Goal: Information Seeking & Learning: Learn about a topic

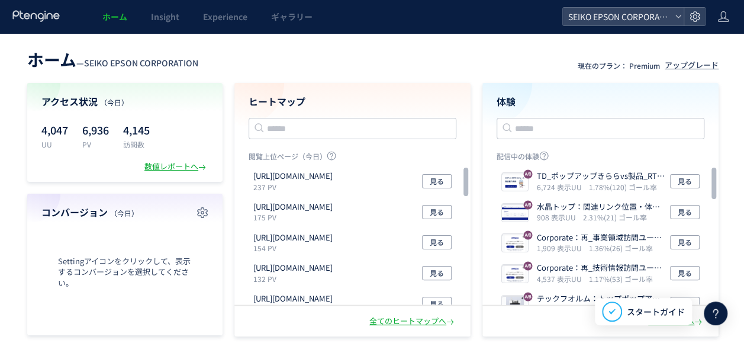
click at [128, 20] on link "ホーム" at bounding box center [115, 16] width 49 height 33
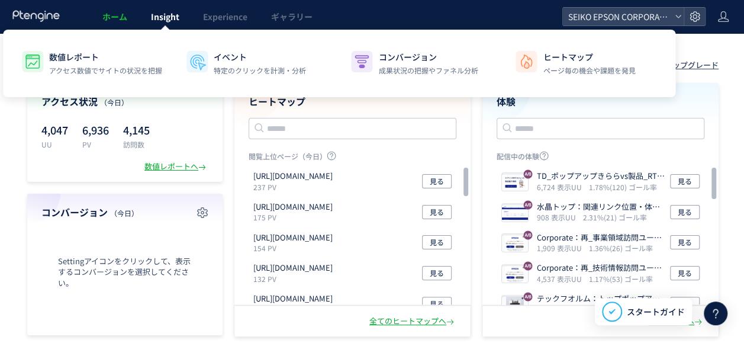
click at [169, 25] on link "Insight" at bounding box center [165, 16] width 52 height 33
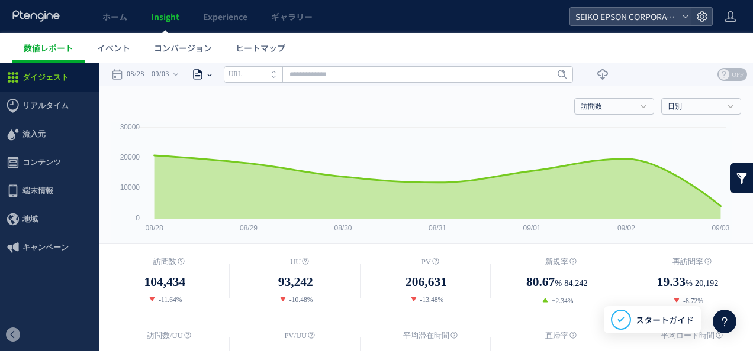
click at [212, 74] on icon at bounding box center [209, 75] width 5 height 2
click at [212, 124] on li "ページグループ" at bounding box center [209, 118] width 69 height 15
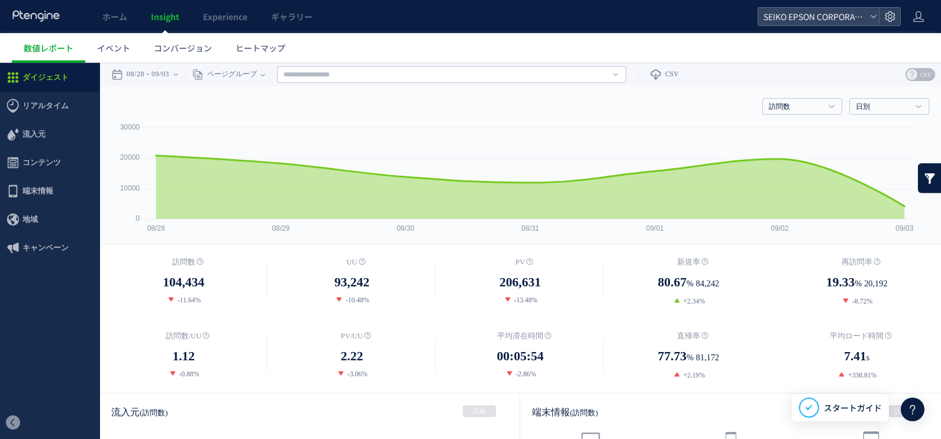
drag, startPoint x: 740, startPoint y: 67, endPoint x: 459, endPoint y: 150, distance: 293.8
click at [459, 150] on rect at bounding box center [514, 183] width 807 height 122
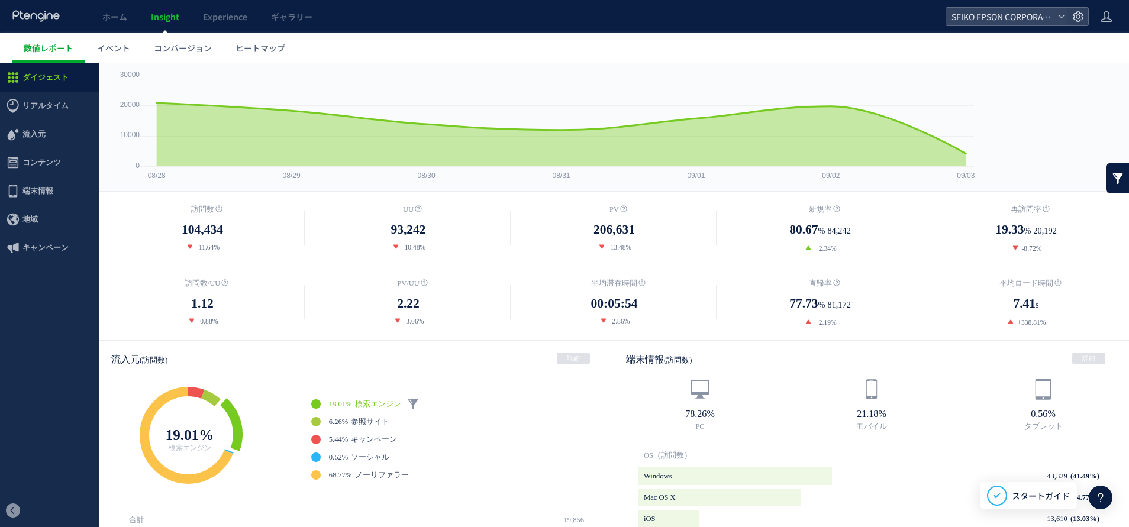
scroll to position [53, 0]
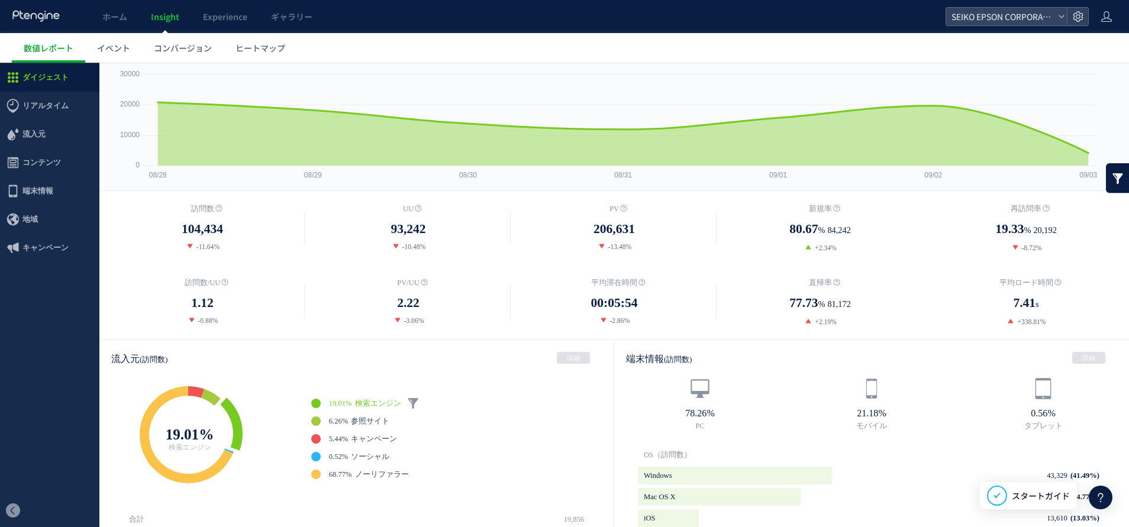
drag, startPoint x: 928, startPoint y: 63, endPoint x: 650, endPoint y: 196, distance: 307.8
click at [650, 196] on div "訪問数 104,434 -11.64% [GEOGRAPHIC_DATA] %" at bounding box center [614, 265] width 1030 height 149
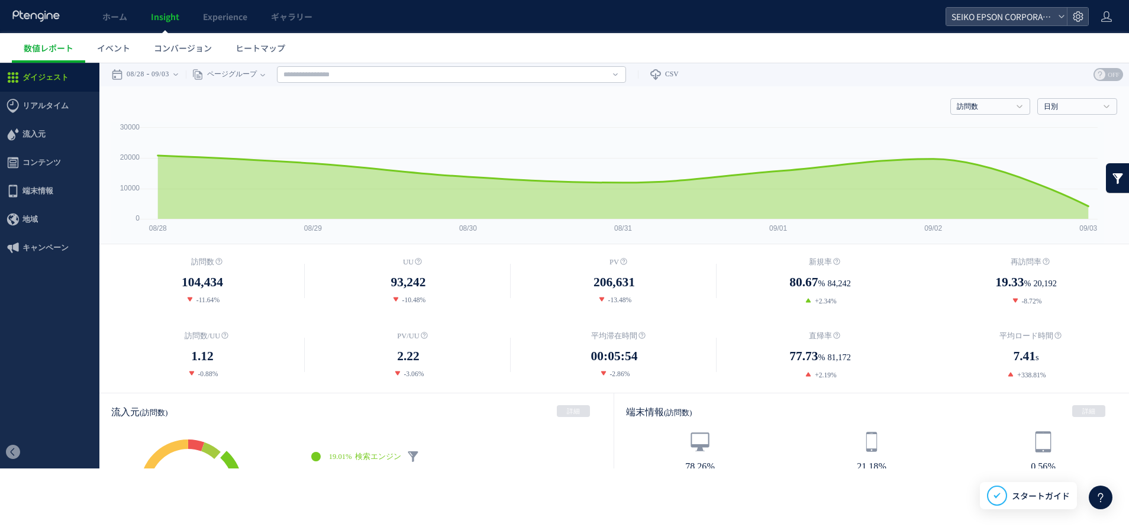
drag, startPoint x: 1128, startPoint y: 63, endPoint x: 594, endPoint y: 132, distance: 538.2
click at [594, 132] on rect at bounding box center [607, 183] width 992 height 122
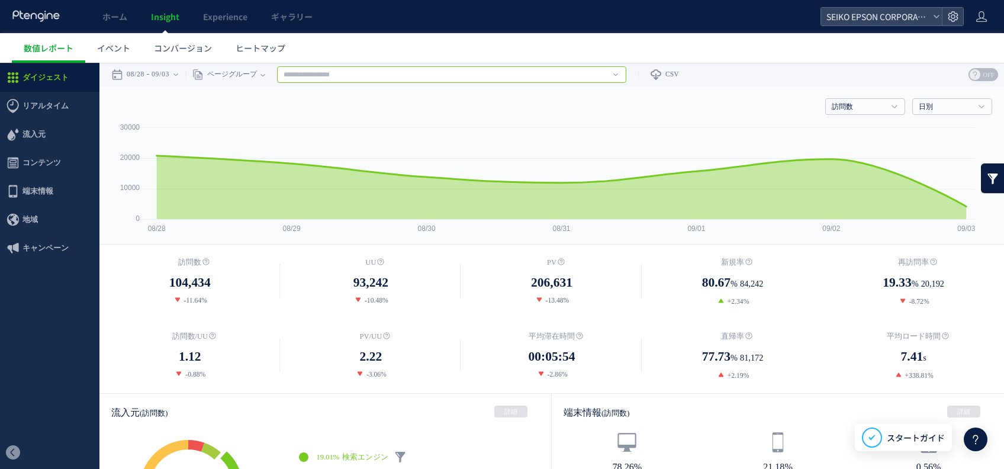
click at [595, 73] on input "text" at bounding box center [451, 74] width 349 height 17
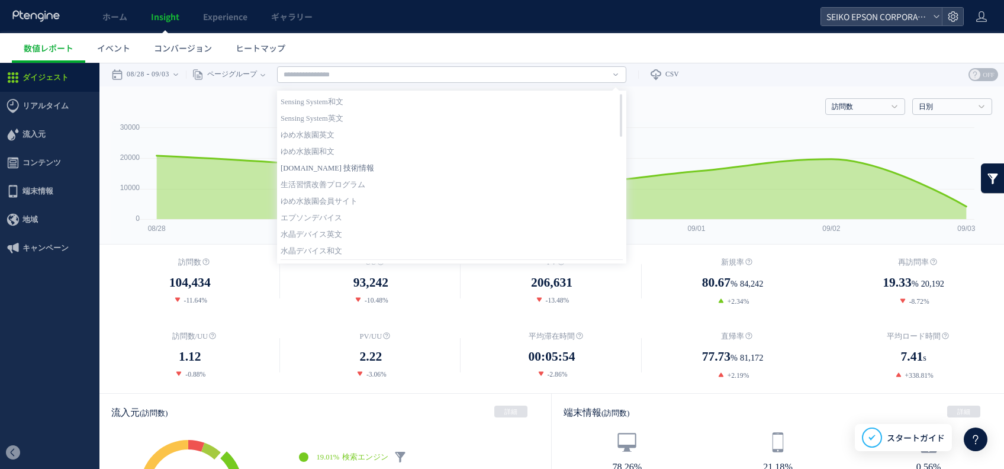
click at [393, 175] on link "[DOMAIN_NAME] 技術情報" at bounding box center [451, 167] width 342 height 15
type input "**********"
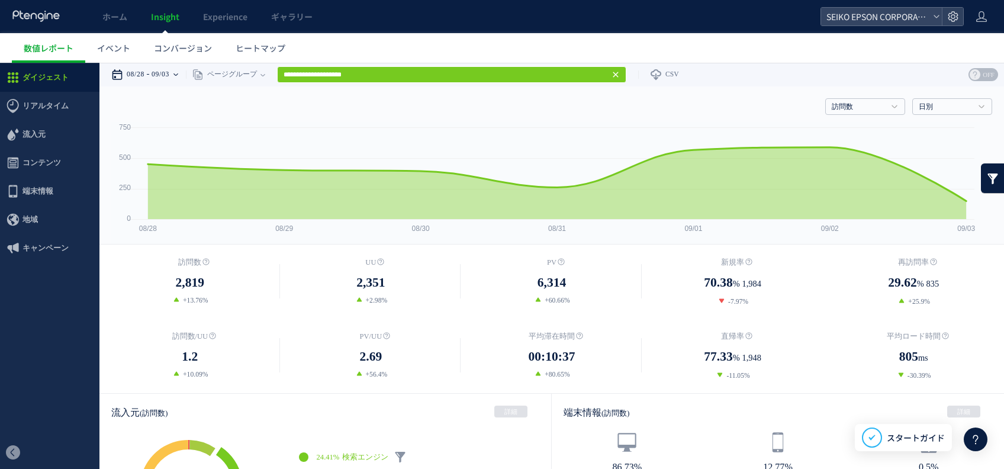
click at [180, 79] on div "08/28 09/03" at bounding box center [148, 75] width 75 height 24
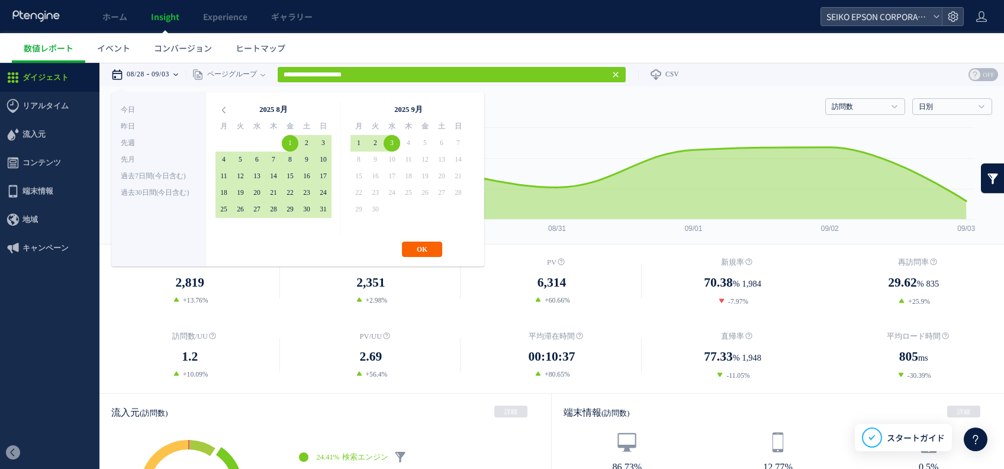
click at [428, 252] on button "OK" at bounding box center [422, 248] width 40 height 15
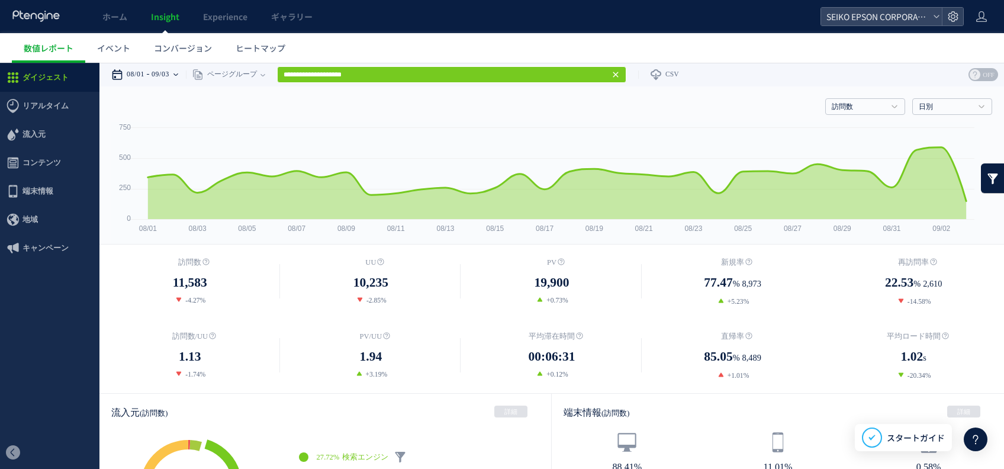
click at [186, 76] on div "08/01 09/03" at bounding box center [148, 75] width 75 height 24
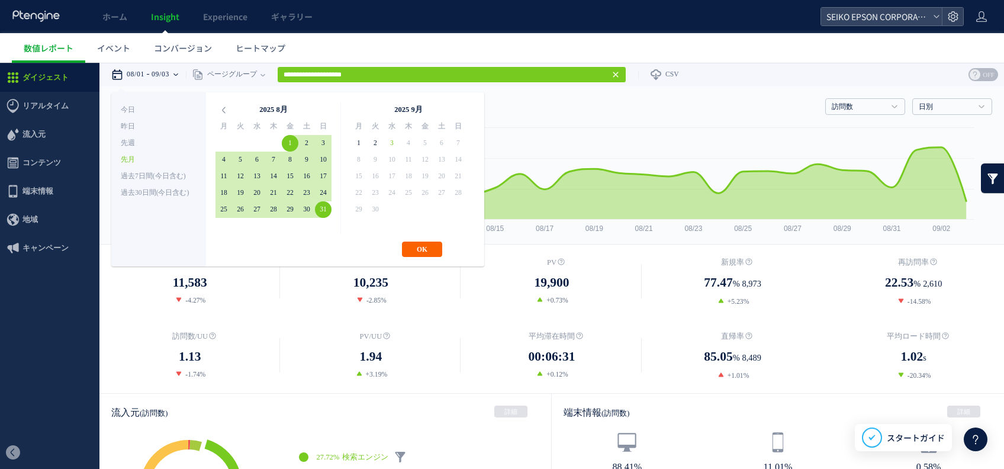
click at [409, 243] on button "OK" at bounding box center [422, 248] width 40 height 15
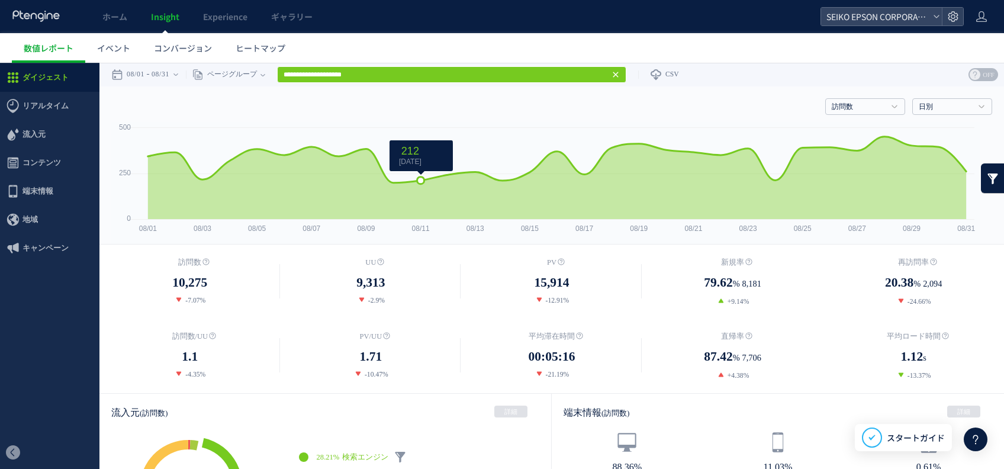
click at [426, 156] on span "212 [DATE]" at bounding box center [410, 155] width 32 height 21
click at [743, 112] on link "訪問数" at bounding box center [858, 107] width 54 height 11
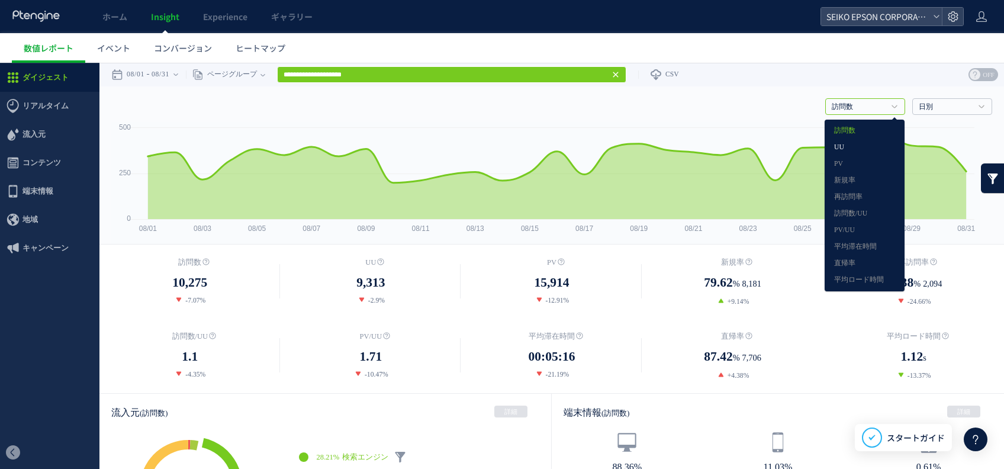
click at [743, 155] on li "UU" at bounding box center [864, 147] width 73 height 15
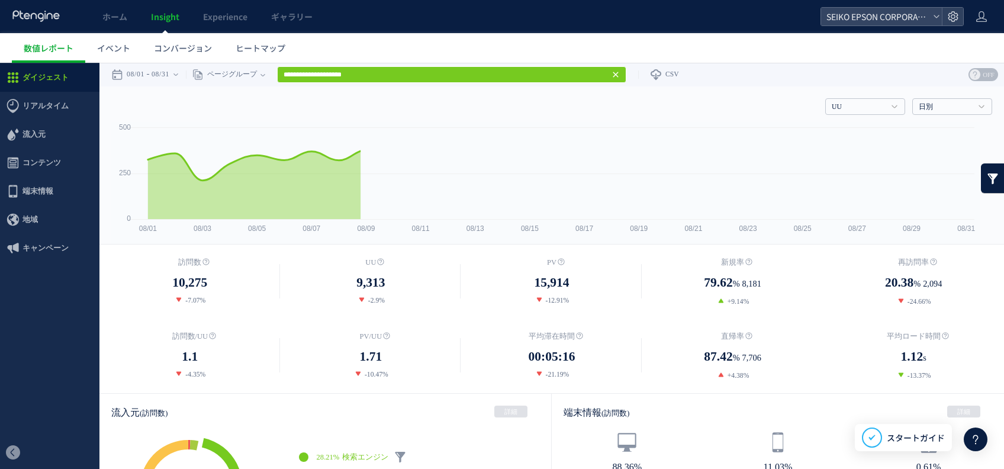
click at [743, 97] on div "UU 訪問数 [GEOGRAPHIC_DATA] PV 新規率 再訪問率 訪問数/UU PV/UU 平均滞在時間 直帰率 平均ロード時間 日別" at bounding box center [551, 104] width 881 height 36
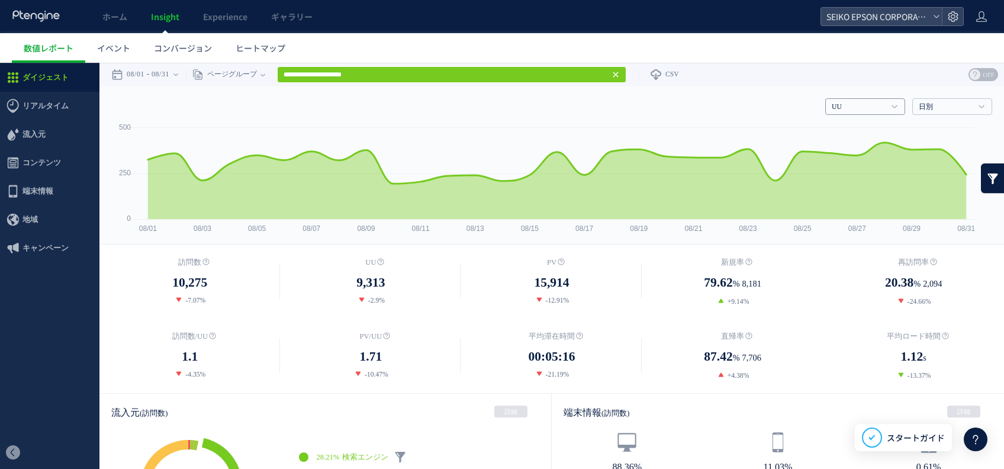
click at [743, 102] on link "UU" at bounding box center [858, 107] width 54 height 11
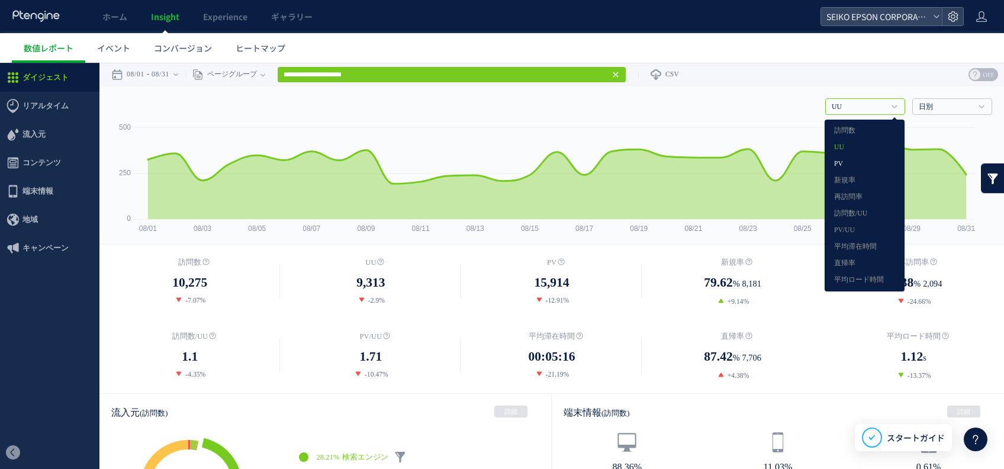
click at [743, 159] on link "PV" at bounding box center [864, 163] width 61 height 15
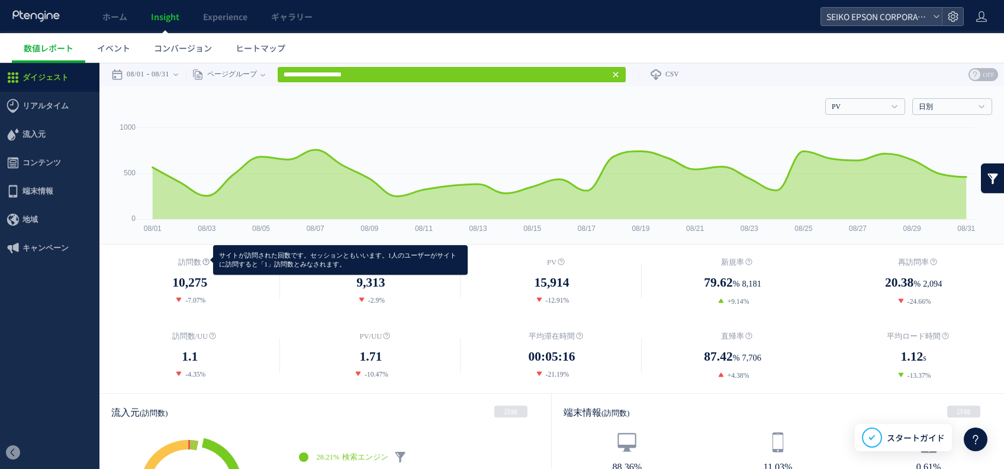
click at [203, 261] on icon at bounding box center [205, 261] width 7 height 7
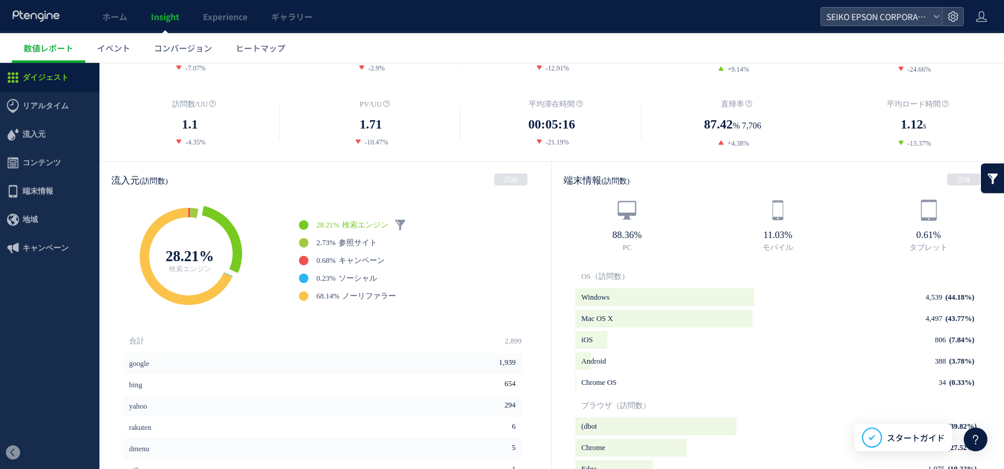
scroll to position [224, 0]
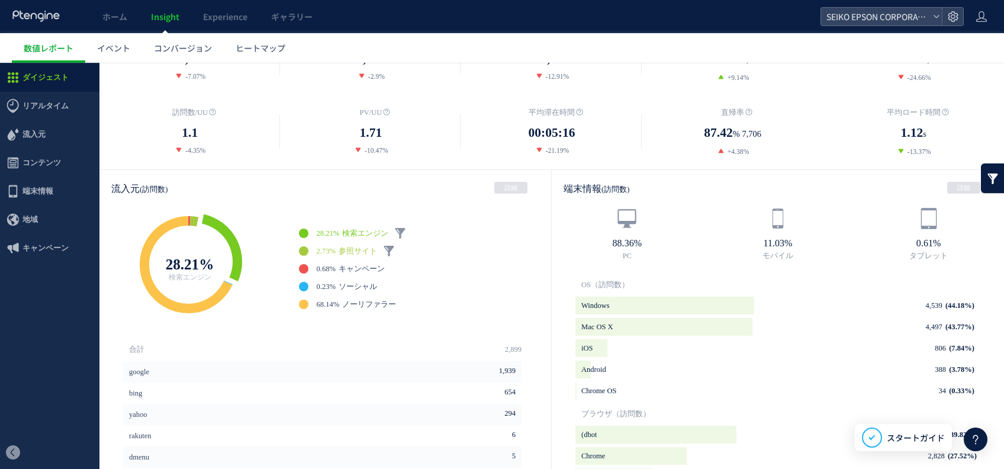
click at [350, 251] on span "参照サイト" at bounding box center [357, 251] width 38 height 8
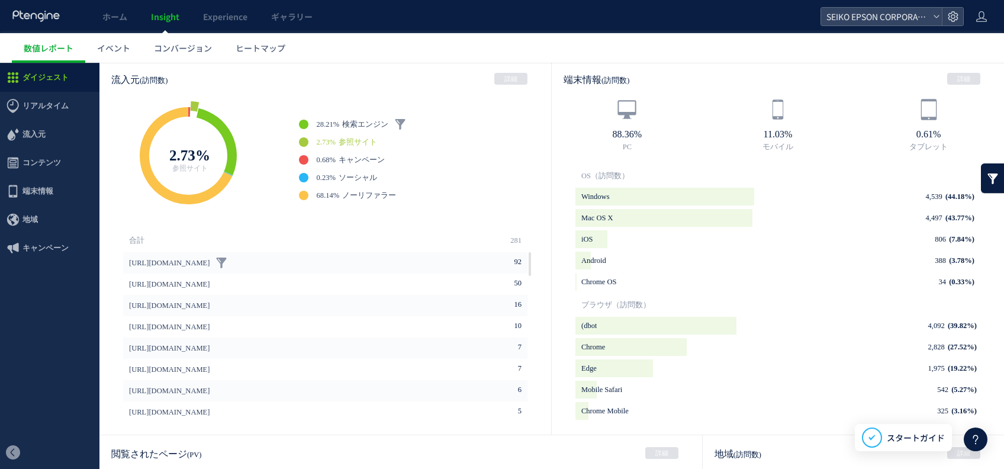
scroll to position [331, 0]
click at [215, 279] on link at bounding box center [221, 283] width 12 height 12
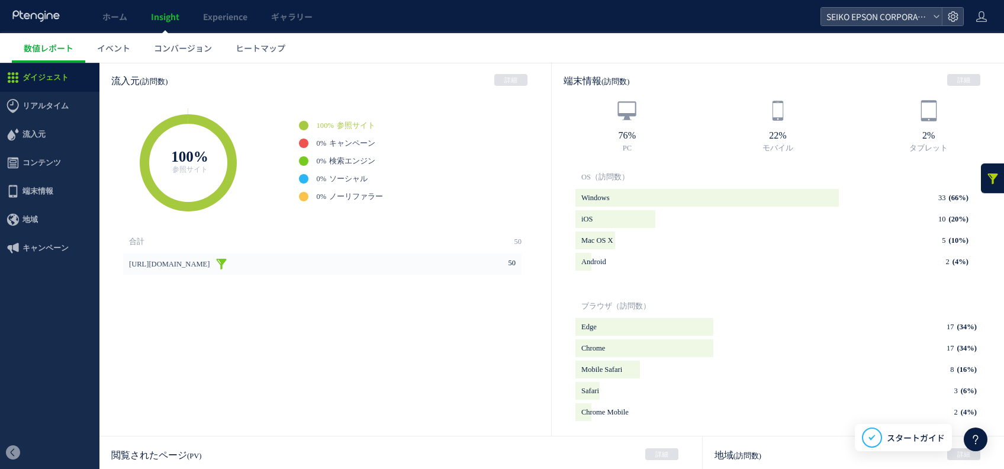
click at [215, 265] on link at bounding box center [221, 264] width 12 height 12
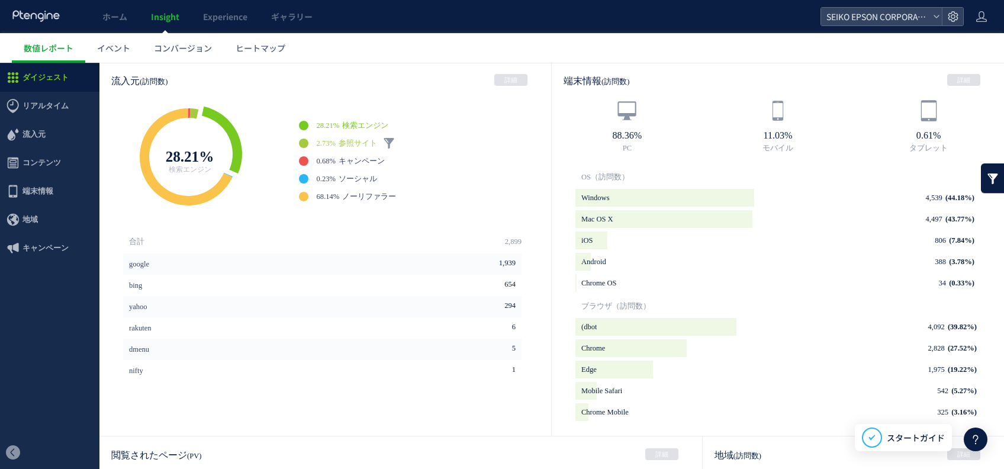
drag, startPoint x: 206, startPoint y: 265, endPoint x: 359, endPoint y: 140, distance: 197.3
click at [359, 140] on span "参照サイト" at bounding box center [357, 143] width 38 height 8
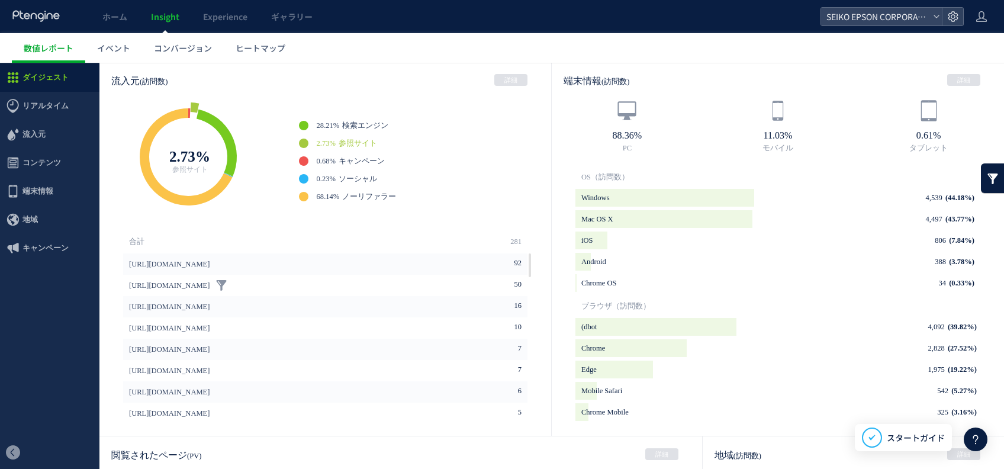
click at [153, 280] on link "[URL][DOMAIN_NAME]" at bounding box center [169, 285] width 80 height 21
click at [498, 139] on li "2.73% 参照サイト" at bounding box center [425, 142] width 252 height 9
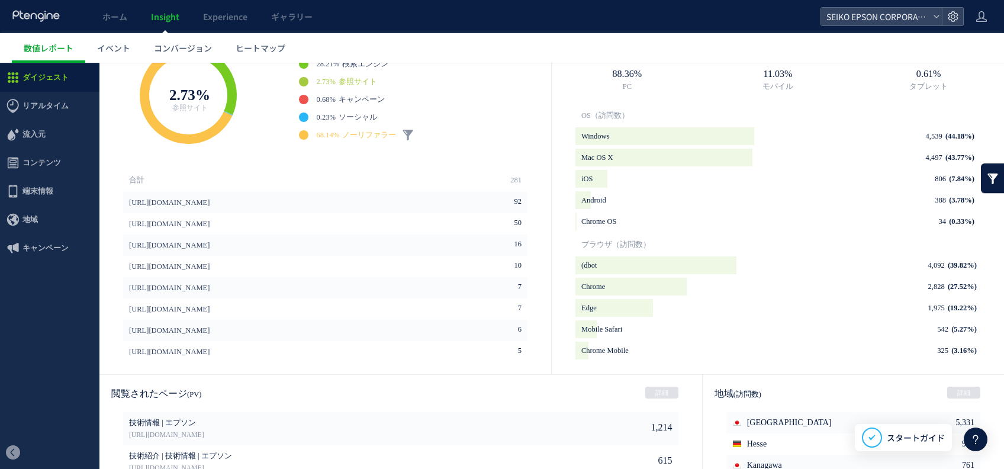
click at [340, 133] on span "68.14%" at bounding box center [328, 134] width 23 height 9
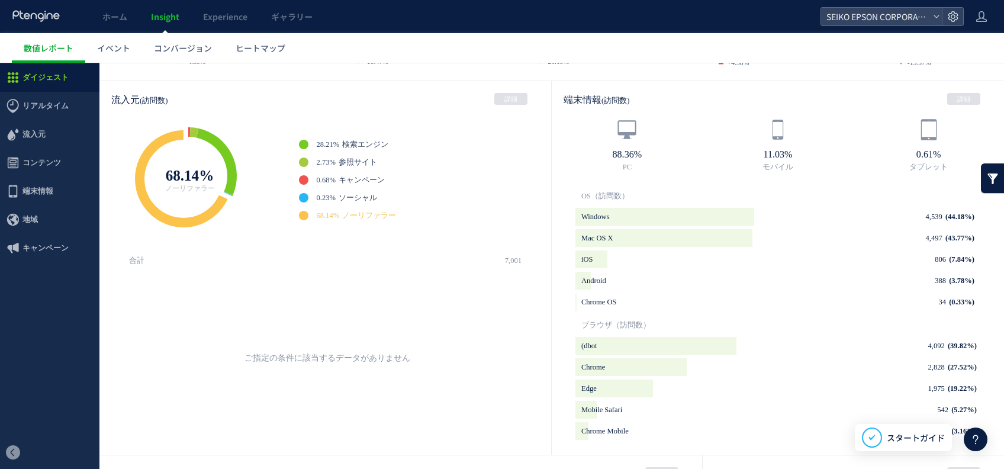
scroll to position [312, 0]
click at [702, 167] on div "11.03% モバイル" at bounding box center [777, 146] width 151 height 54
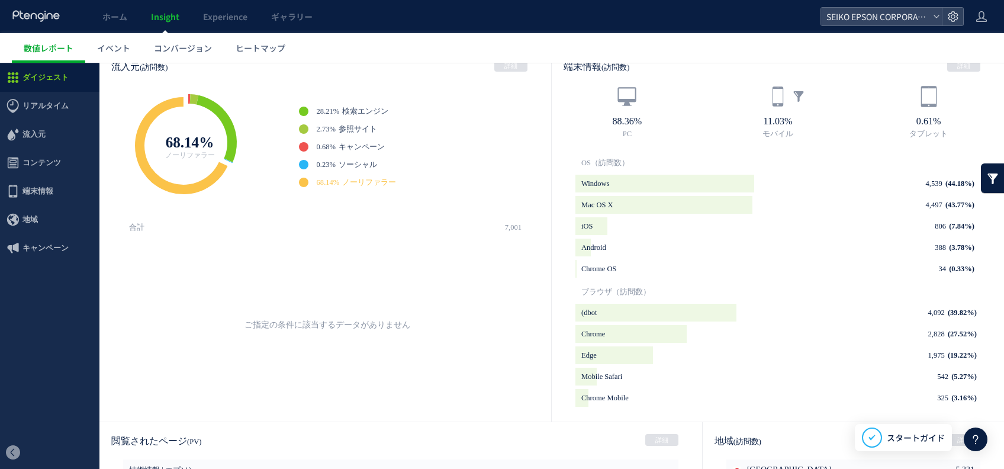
scroll to position [315, 0]
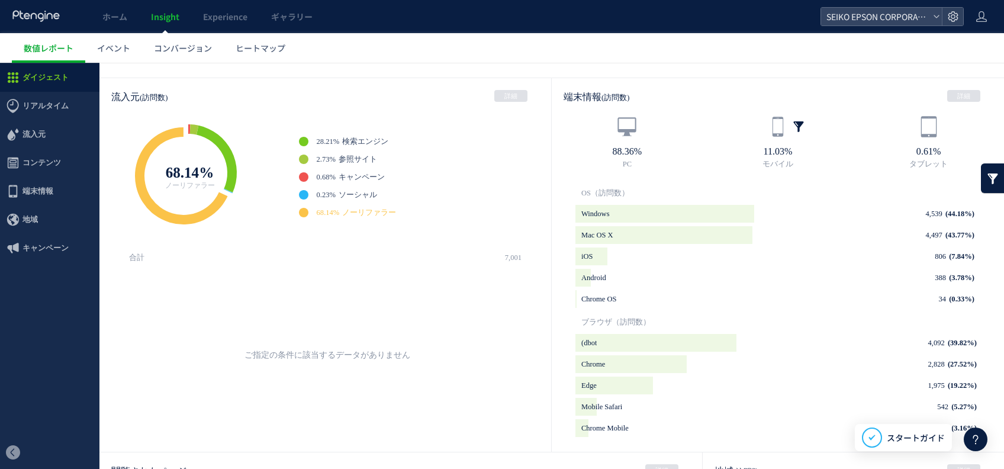
click at [743, 129] on link at bounding box center [798, 127] width 12 height 12
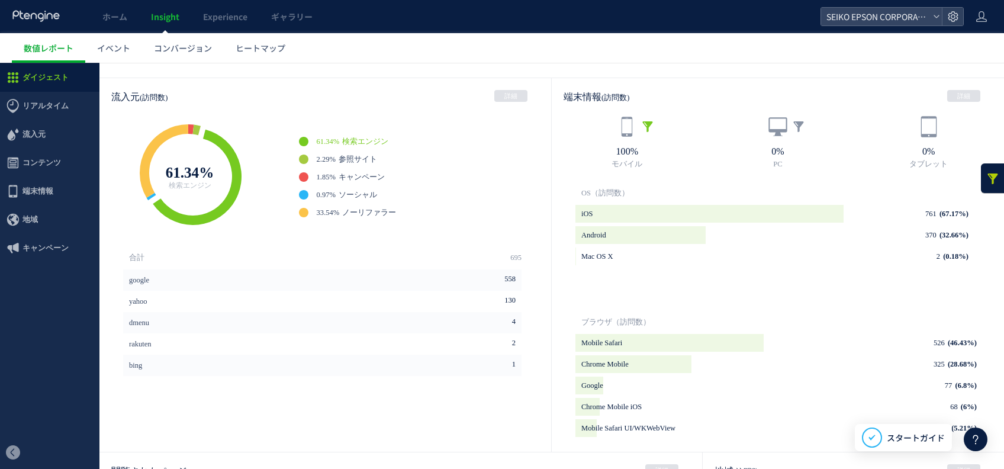
click at [743, 133] on use at bounding box center [808, 173] width 140 height 427
click at [641, 124] on link at bounding box center [647, 127] width 12 height 12
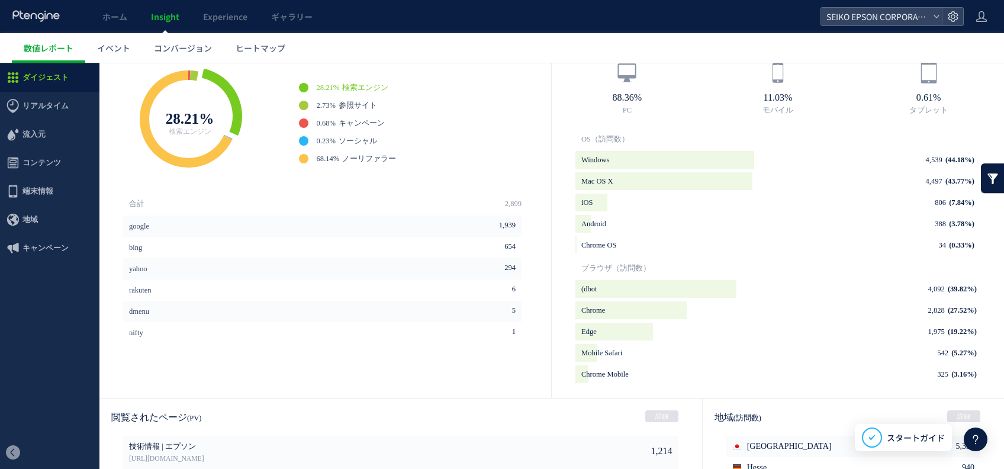
scroll to position [284, 0]
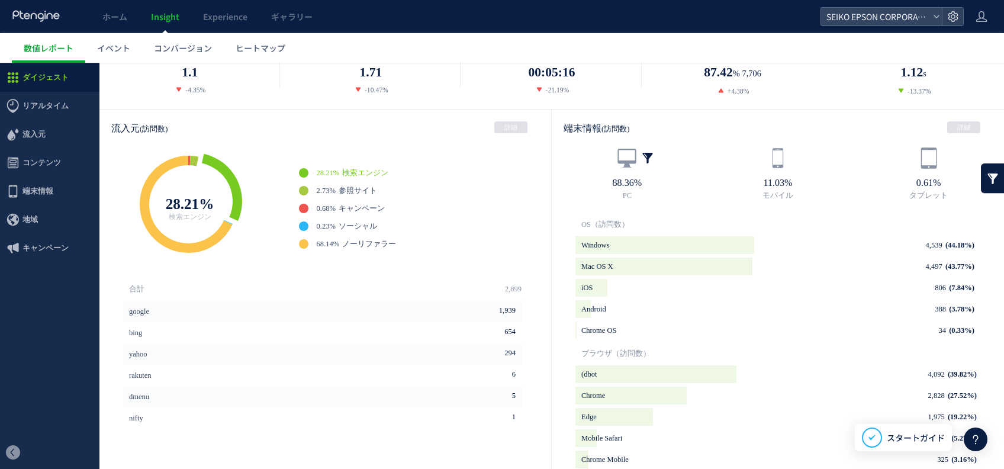
click at [646, 159] on link at bounding box center [647, 158] width 12 height 12
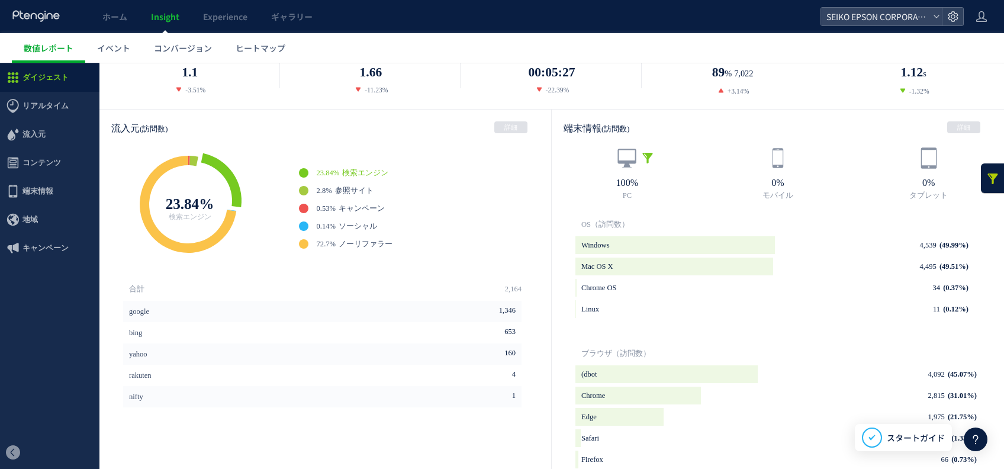
click at [641, 160] on link at bounding box center [647, 158] width 12 height 12
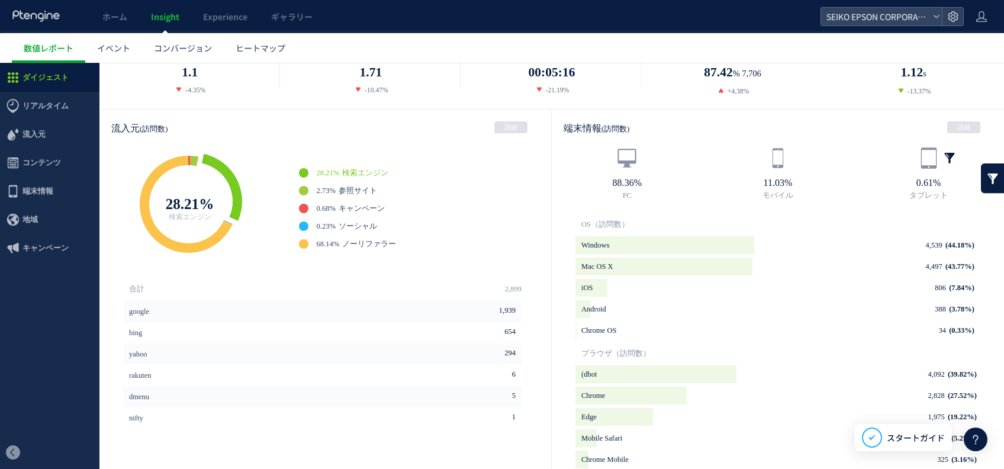
click at [743, 156] on link at bounding box center [949, 158] width 12 height 12
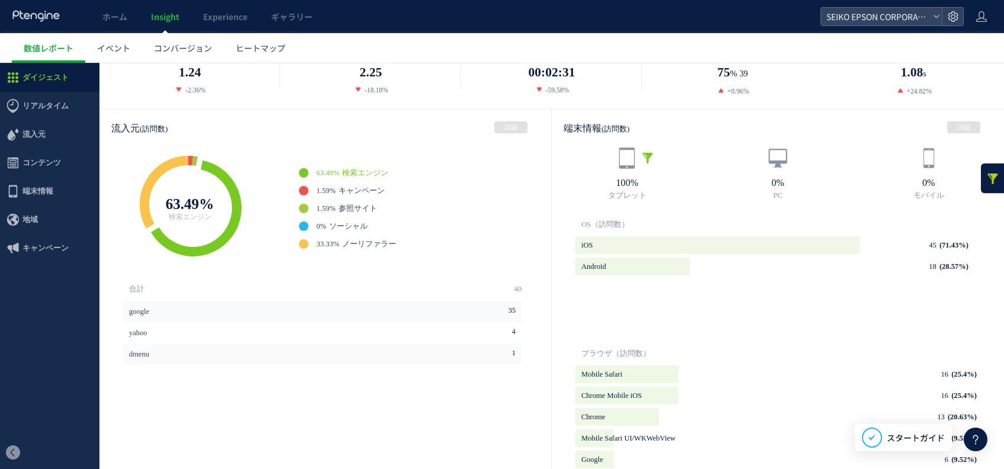
click at [632, 166] on div "100% タブレット" at bounding box center [627, 174] width 151 height 54
click at [643, 154] on link at bounding box center [647, 158] width 12 height 12
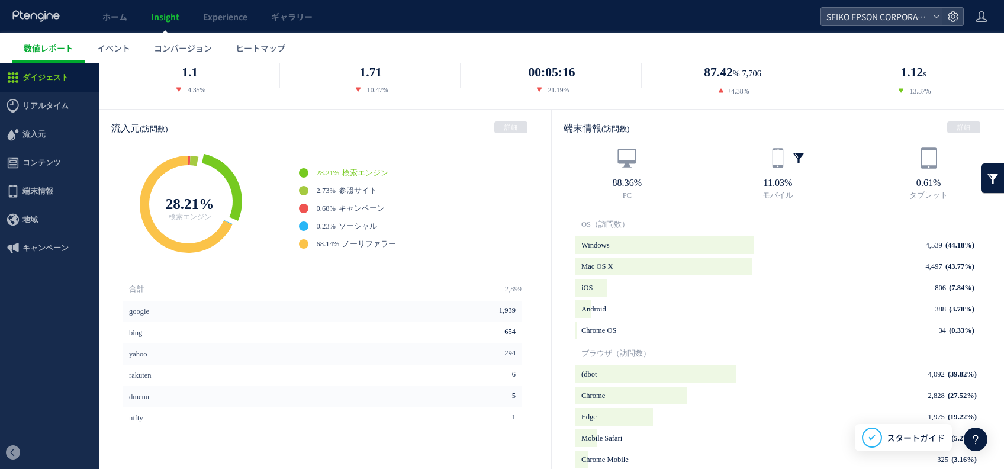
click at [743, 152] on link at bounding box center [798, 158] width 12 height 12
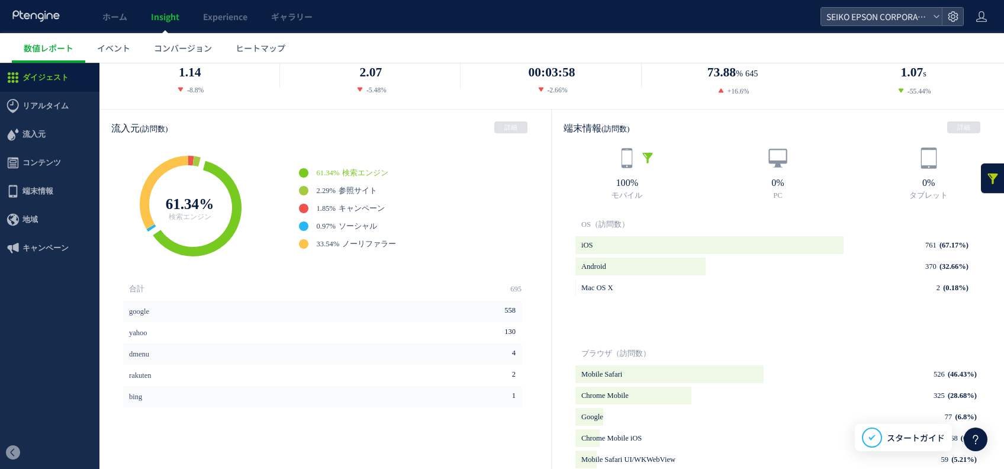
click at [643, 161] on link at bounding box center [647, 158] width 12 height 12
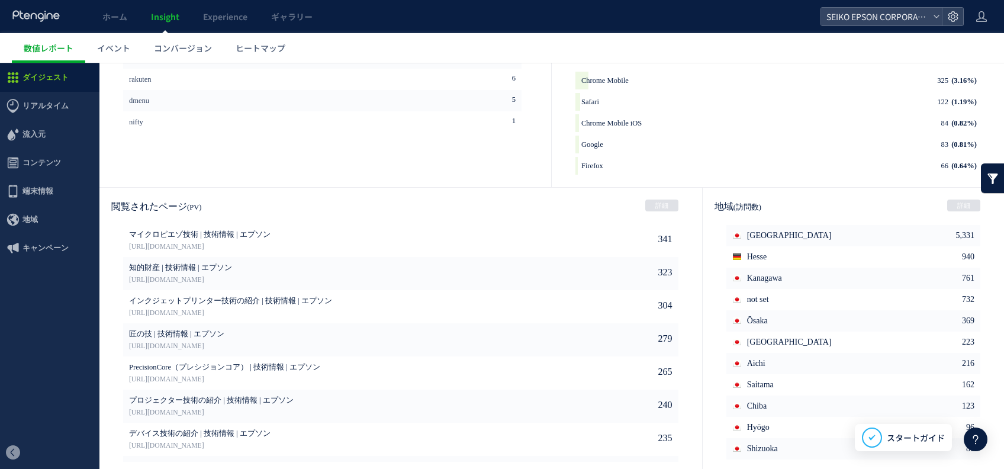
scroll to position [585, 0]
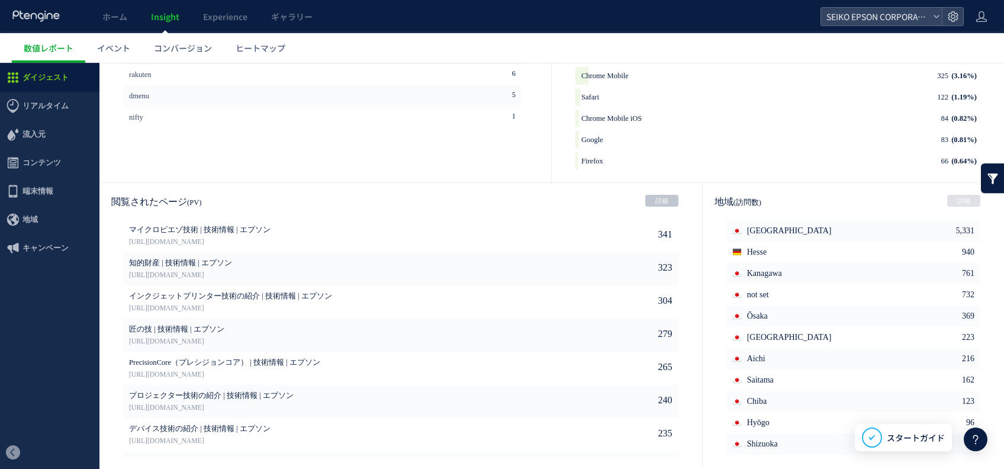
click at [665, 199] on link "詳細" at bounding box center [661, 201] width 33 height 12
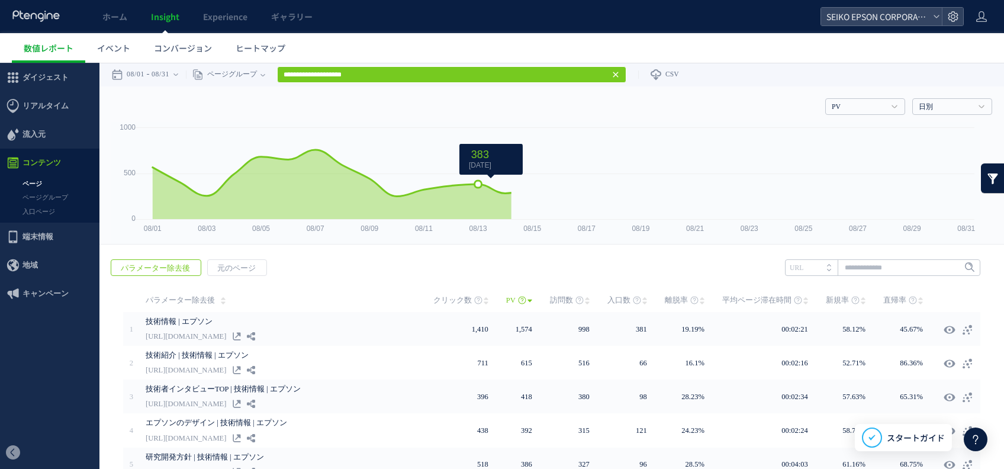
scroll to position [231, 0]
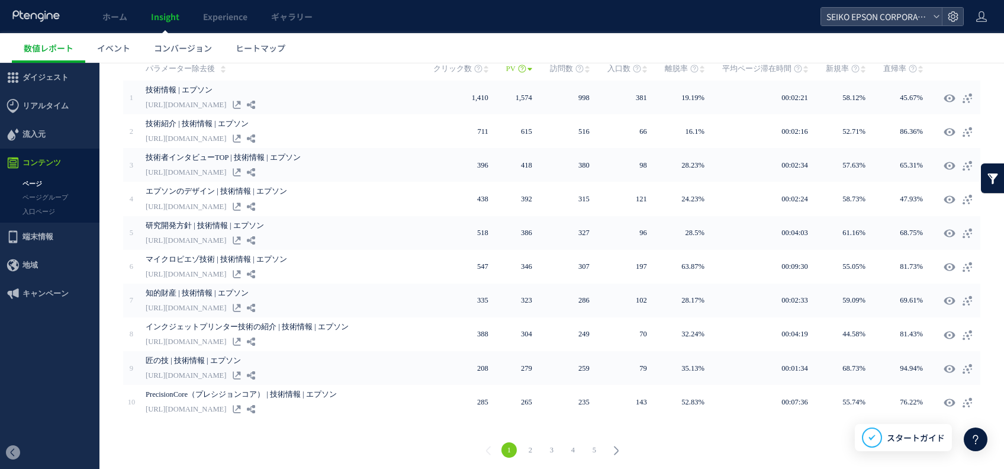
click at [586, 342] on link "5" at bounding box center [593, 449] width 15 height 15
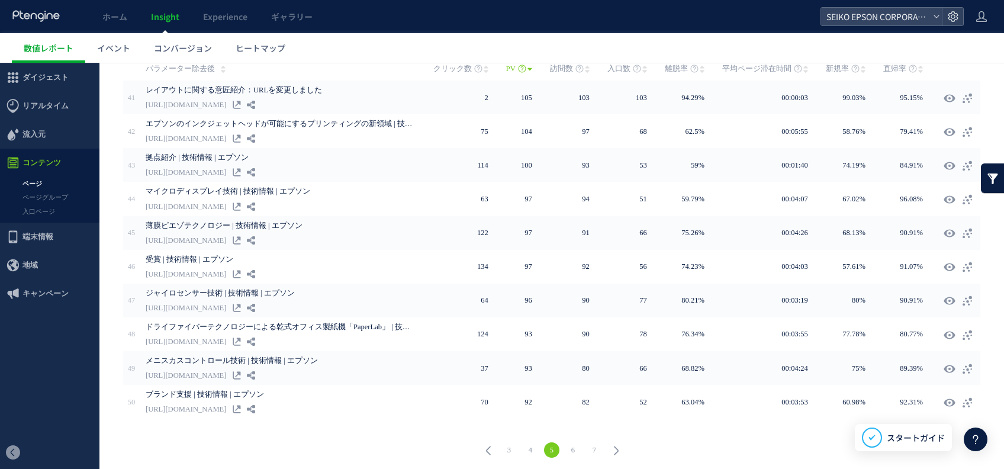
click at [502, 342] on link "3" at bounding box center [508, 449] width 15 height 15
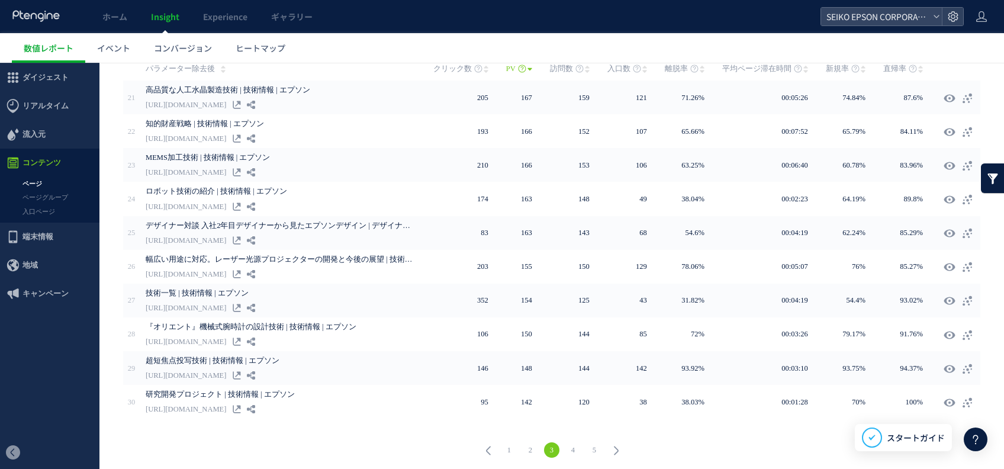
click at [508, 342] on link "1" at bounding box center [508, 449] width 15 height 15
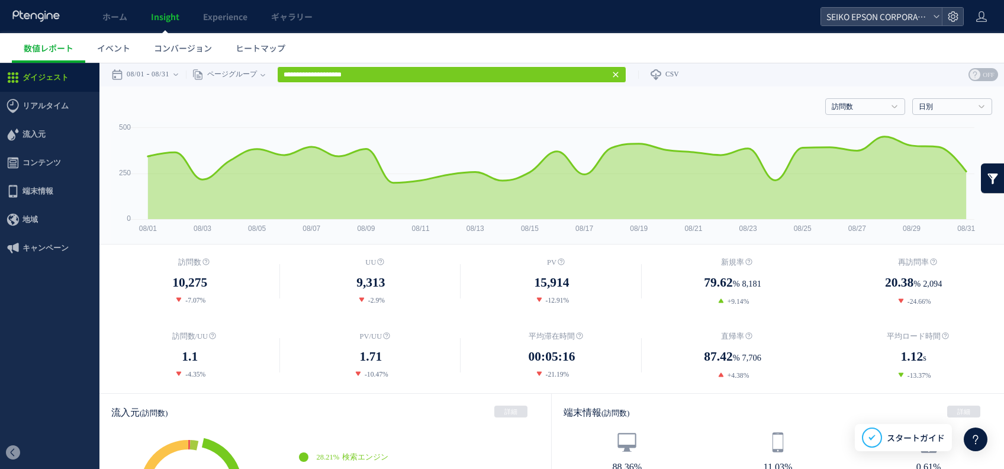
scroll to position [585, 0]
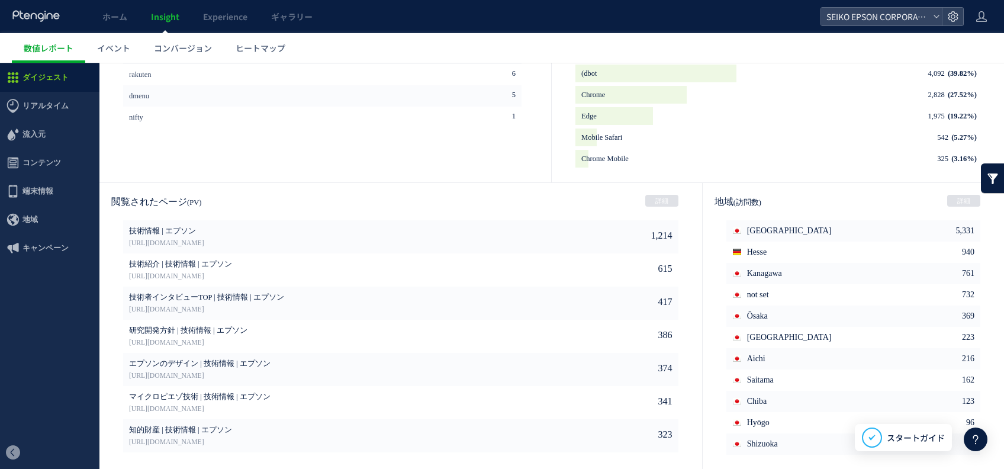
drag, startPoint x: 0, startPoint y: 63, endPoint x: 682, endPoint y: 269, distance: 712.7
click at [682, 269] on div "閲覧されたページ (PV) 詳細 1,214 技術情報 | エプソン https://corporate.epson/ja/technology/ 615 技…" at bounding box center [400, 320] width 602 height 274
click at [772, 246] on link at bounding box center [775, 251] width 12 height 21
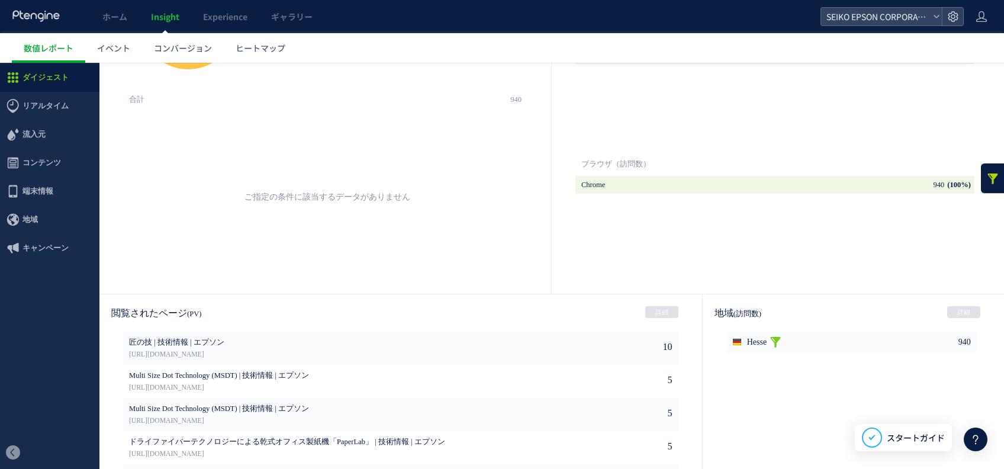
scroll to position [574, 0]
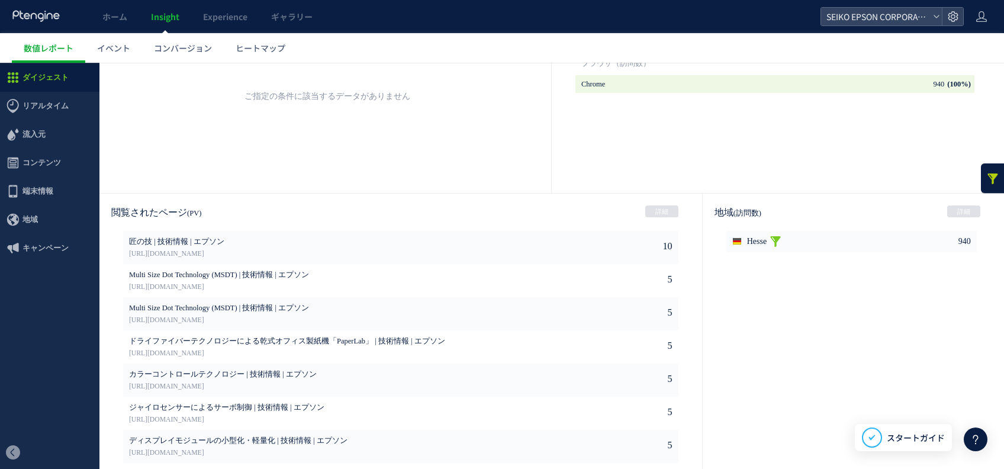
click at [774, 234] on link at bounding box center [775, 241] width 12 height 21
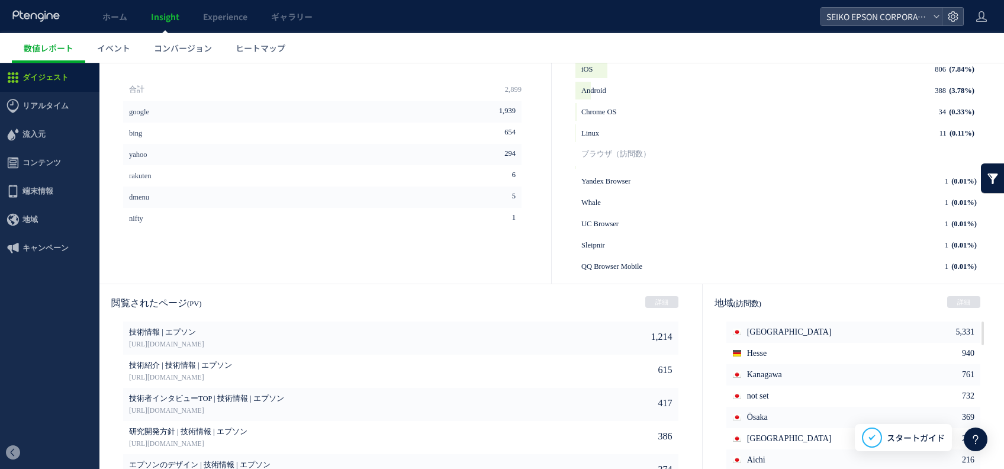
scroll to position [585, 0]
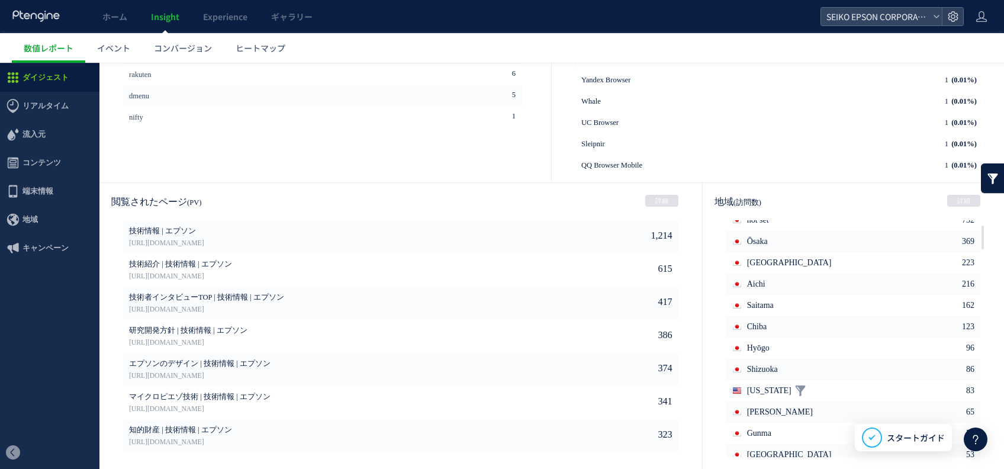
click at [768, 383] on span "[US_STATE]" at bounding box center [769, 390] width 44 height 21
click at [794, 386] on link at bounding box center [800, 390] width 12 height 21
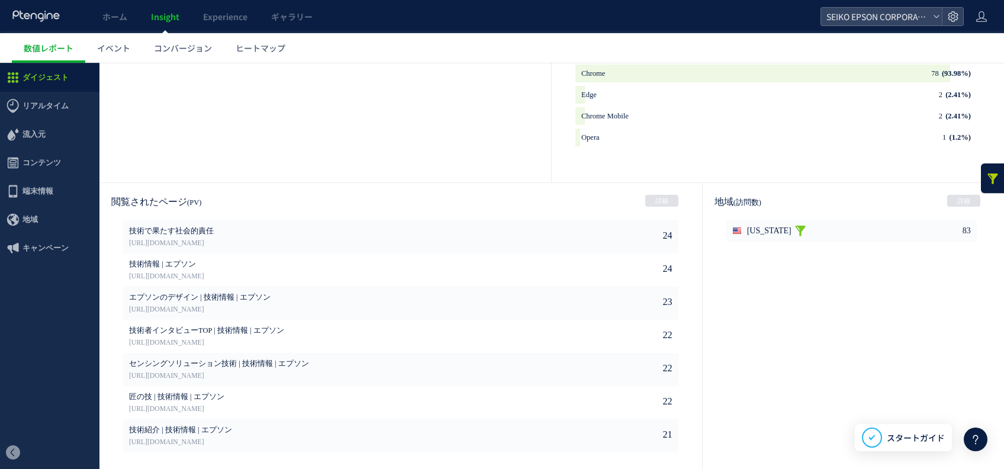
click at [794, 233] on link at bounding box center [800, 230] width 12 height 21
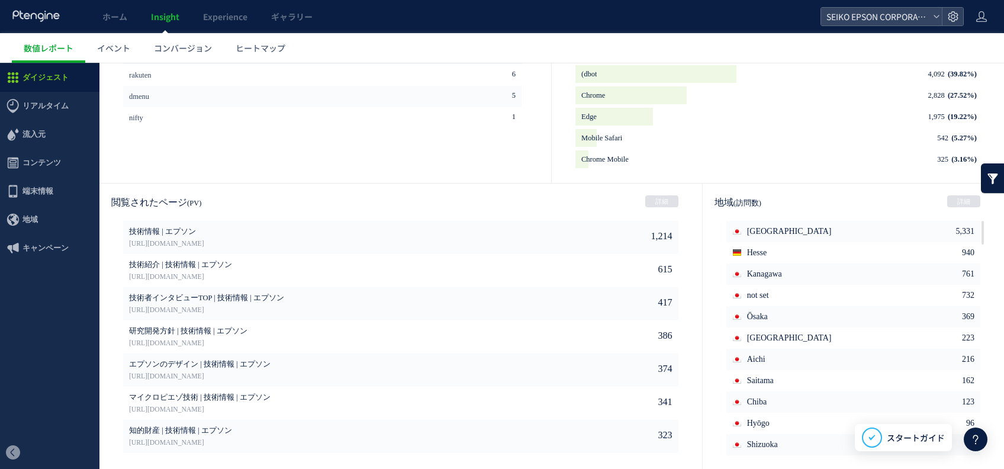
click at [776, 233] on li "Tokyo 5,331" at bounding box center [853, 231] width 254 height 21
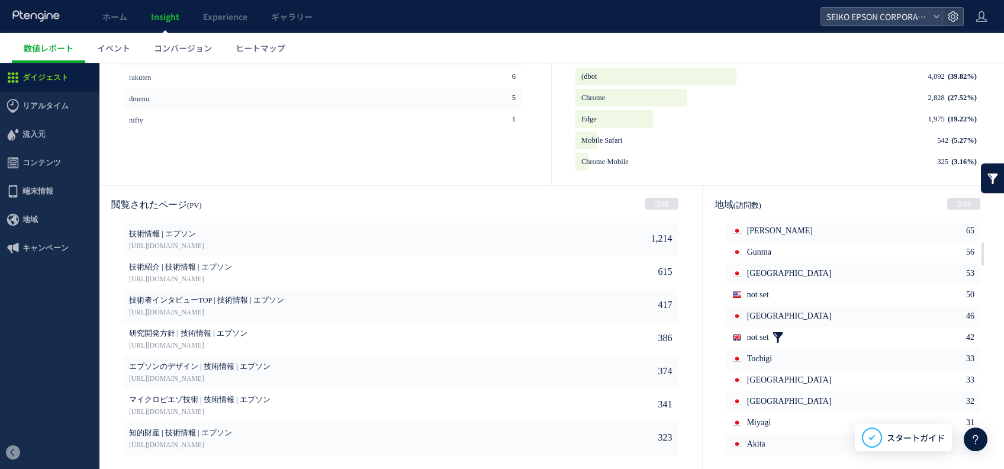
click at [773, 338] on link at bounding box center [778, 337] width 12 height 21
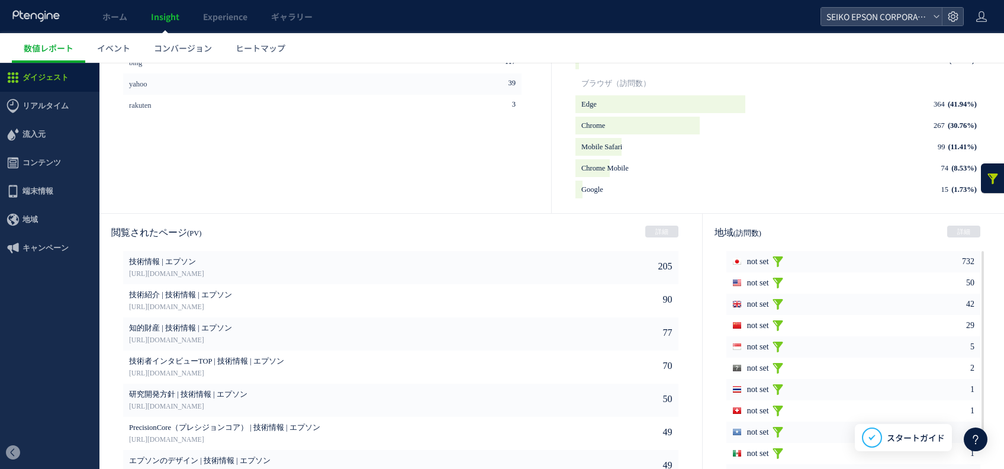
scroll to position [585, 0]
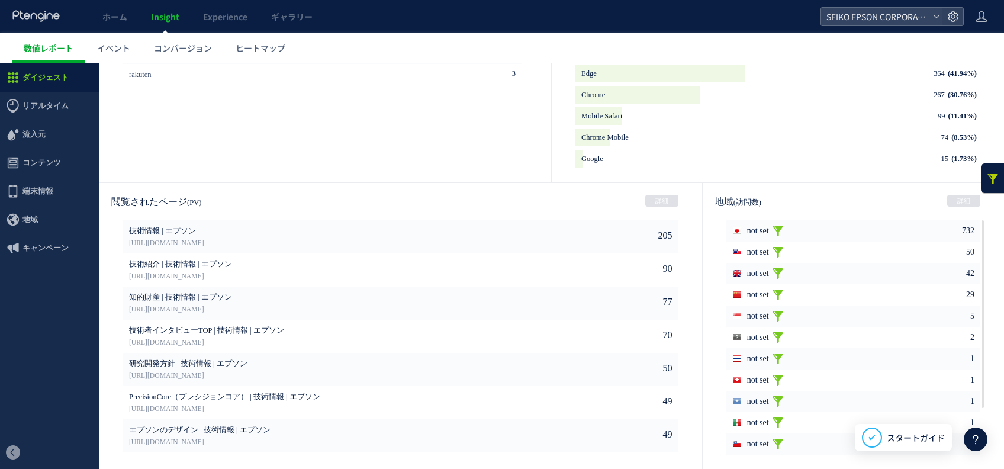
click at [775, 228] on link at bounding box center [778, 230] width 12 height 21
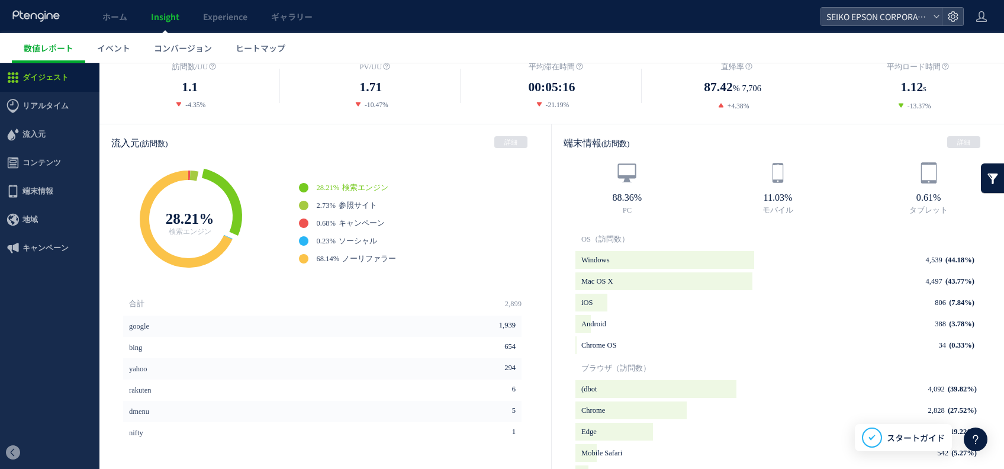
scroll to position [266, 0]
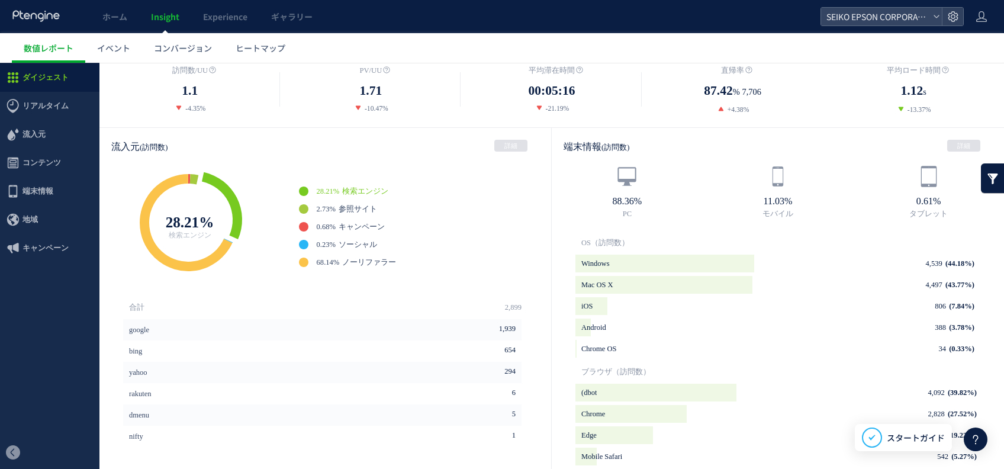
click at [981, 178] on link at bounding box center [993, 178] width 24 height 30
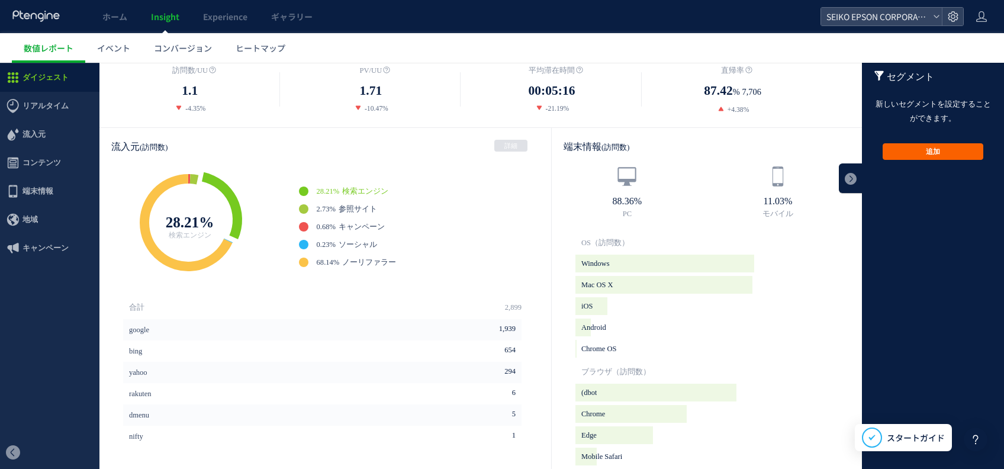
click at [933, 151] on button "追加" at bounding box center [932, 151] width 101 height 17
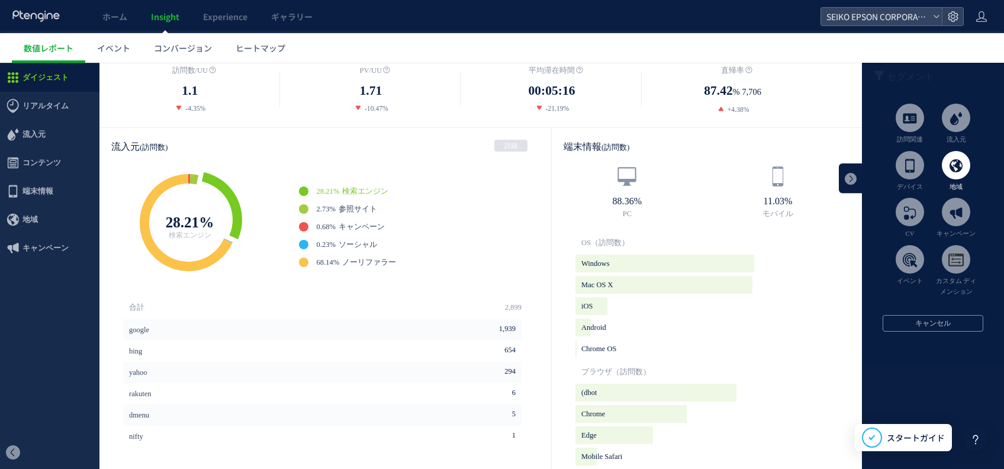
click at [950, 176] on span at bounding box center [955, 165] width 28 height 28
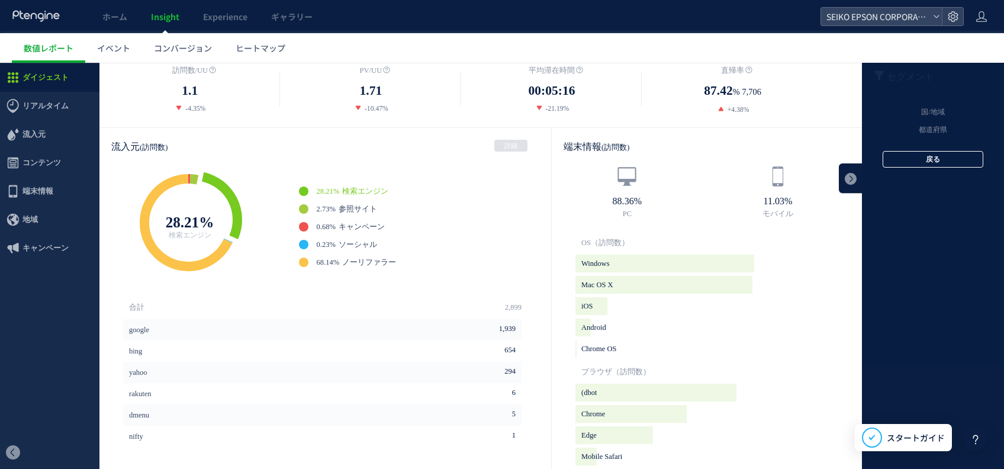
click at [948, 151] on button "戻る" at bounding box center [932, 159] width 101 height 17
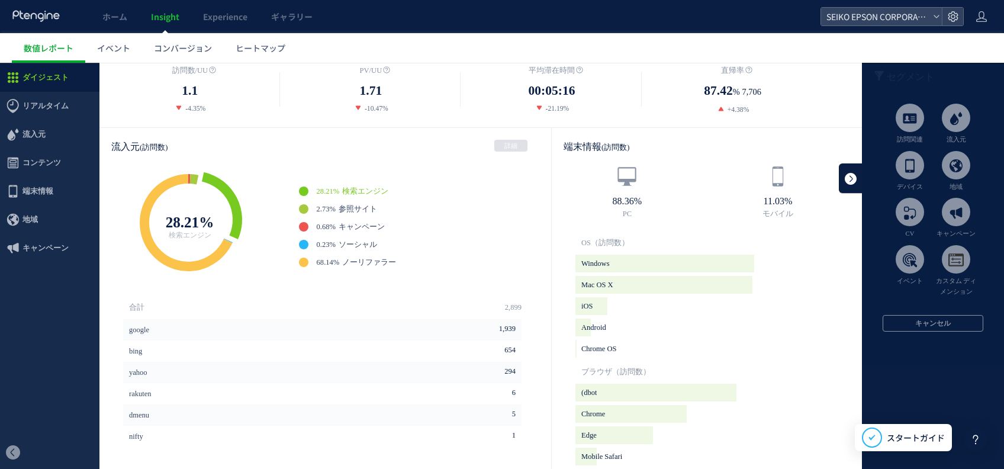
click at [847, 182] on link at bounding box center [850, 178] width 24 height 30
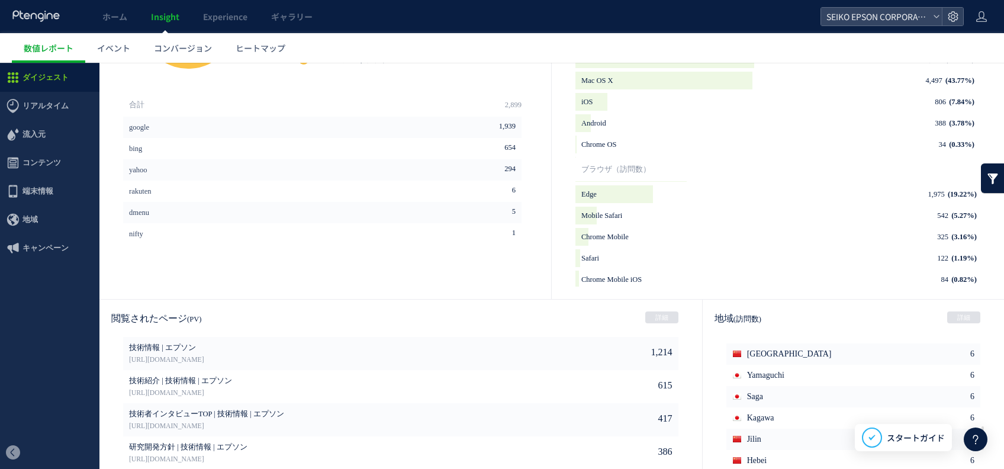
scroll to position [469, 0]
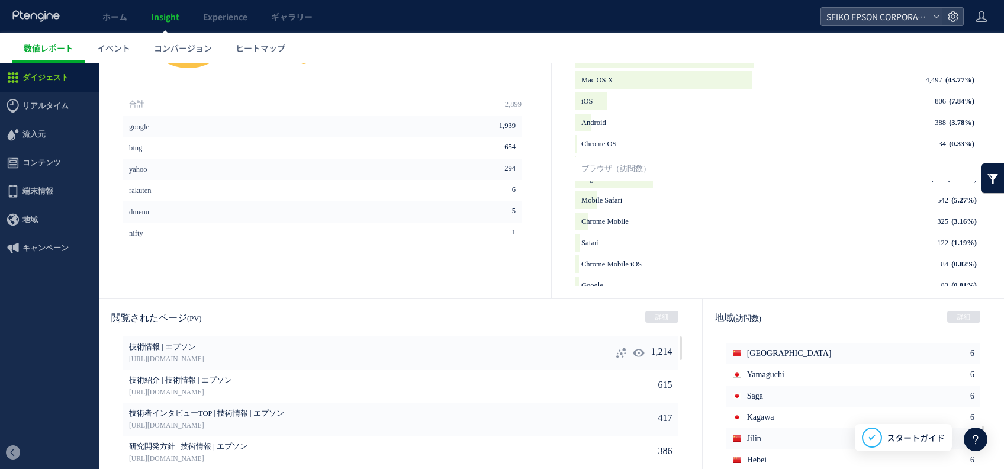
click at [615, 348] on icon at bounding box center [621, 353] width 12 height 12
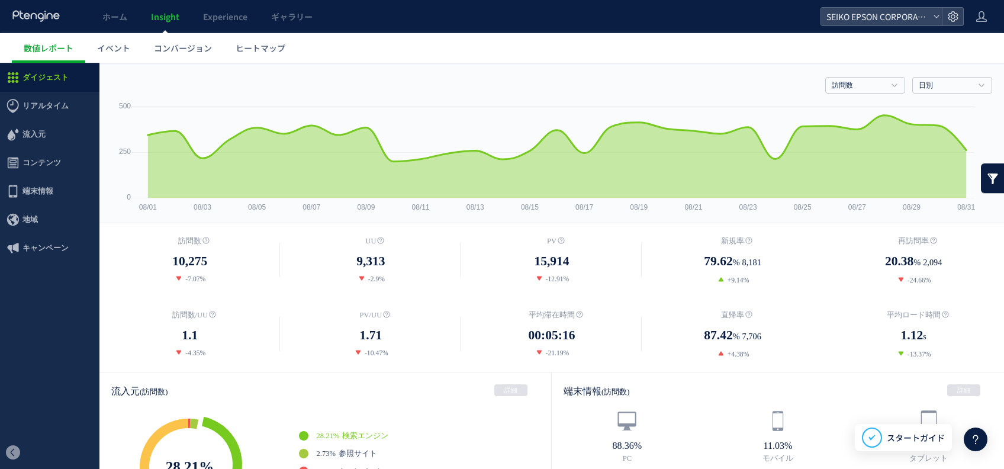
scroll to position [0, 0]
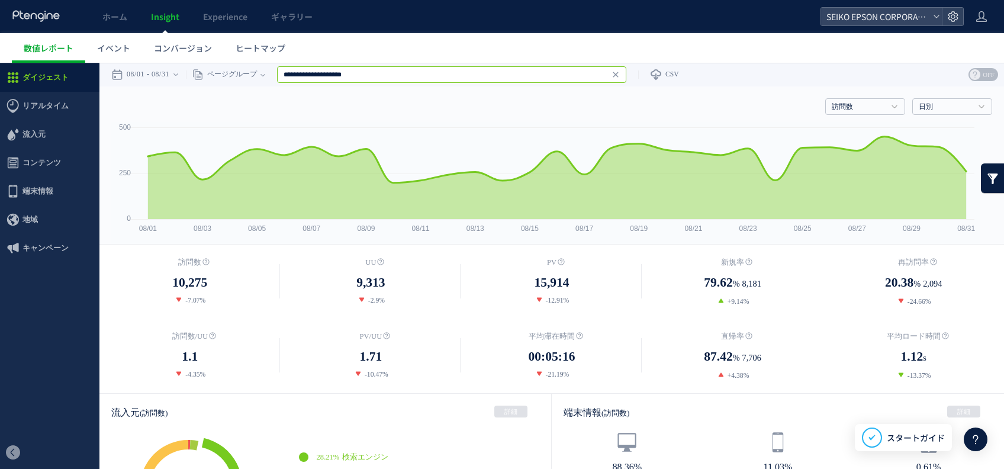
click at [438, 80] on input "**********" at bounding box center [451, 74] width 349 height 17
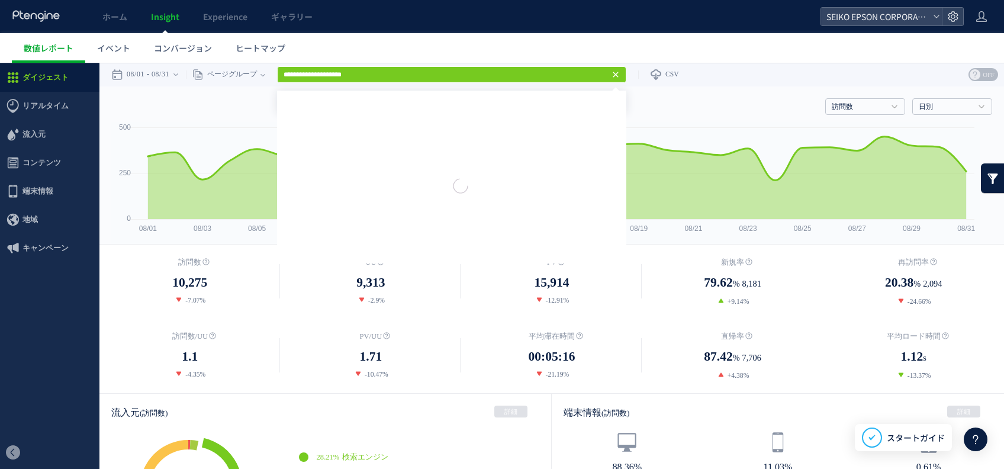
click at [554, 63] on div "**********" at bounding box center [406, 75] width 440 height 24
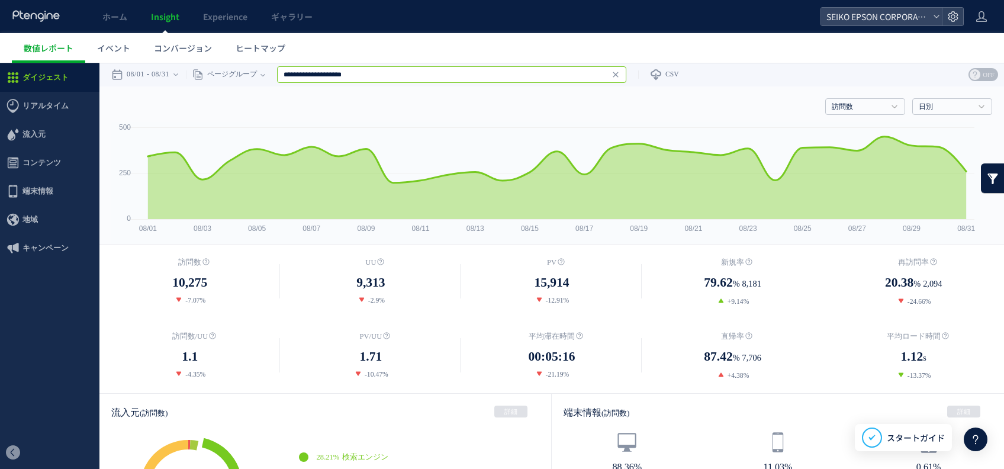
click at [607, 76] on input "**********" at bounding box center [451, 74] width 349 height 17
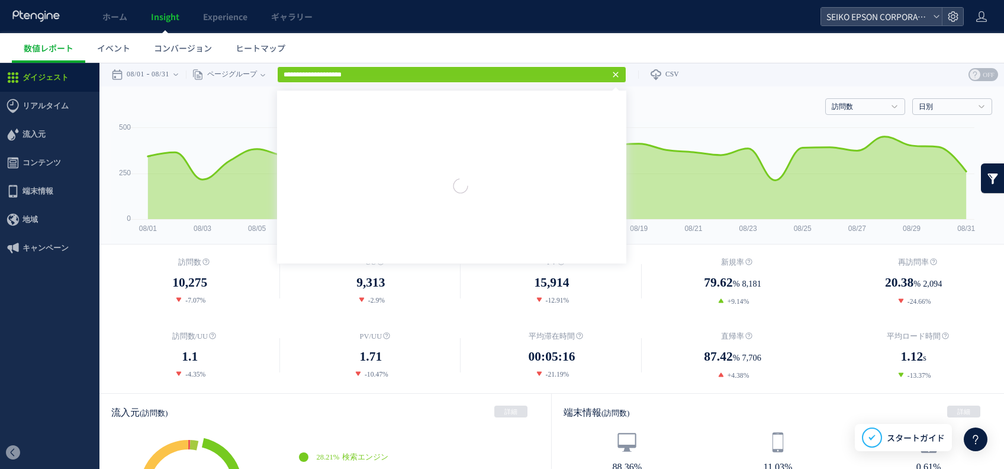
click at [146, 246] on div "訪問数 10,275 -7.07% UU" at bounding box center [551, 318] width 904 height 149
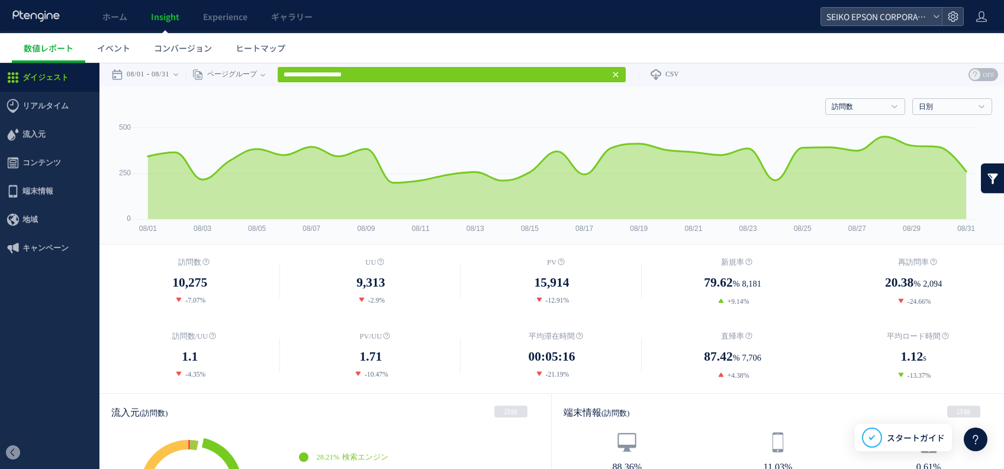
click at [620, 75] on icon at bounding box center [615, 74] width 9 height 9
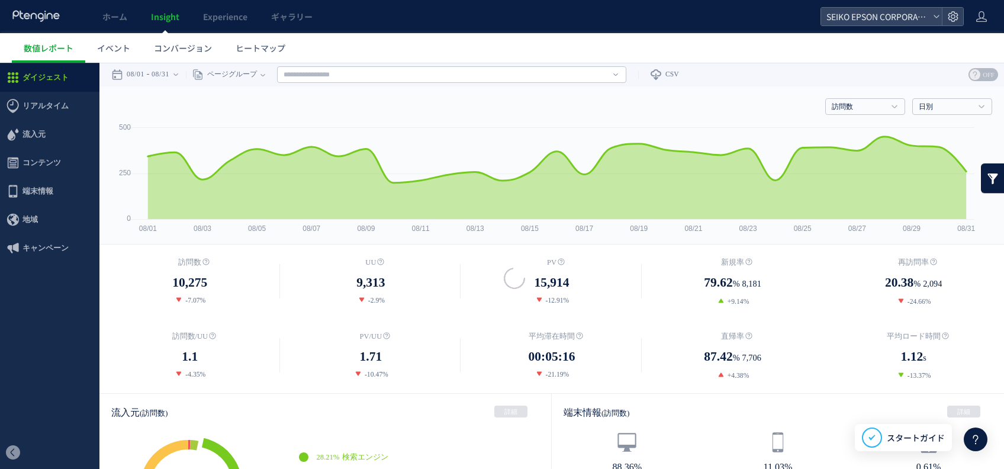
click at [620, 75] on div "Enter" at bounding box center [616, 73] width 7 height 15
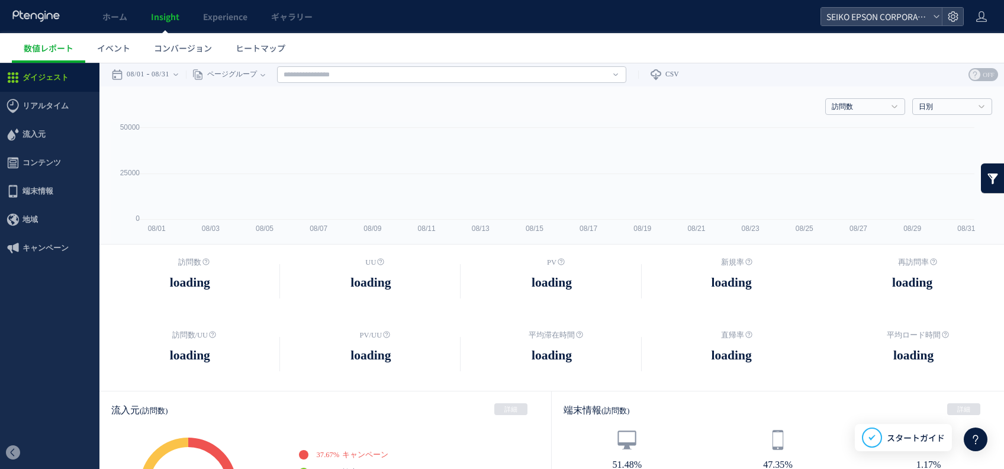
click at [618, 75] on icon at bounding box center [615, 74] width 5 height 2
click at [618, 70] on link at bounding box center [615, 73] width 5 height 15
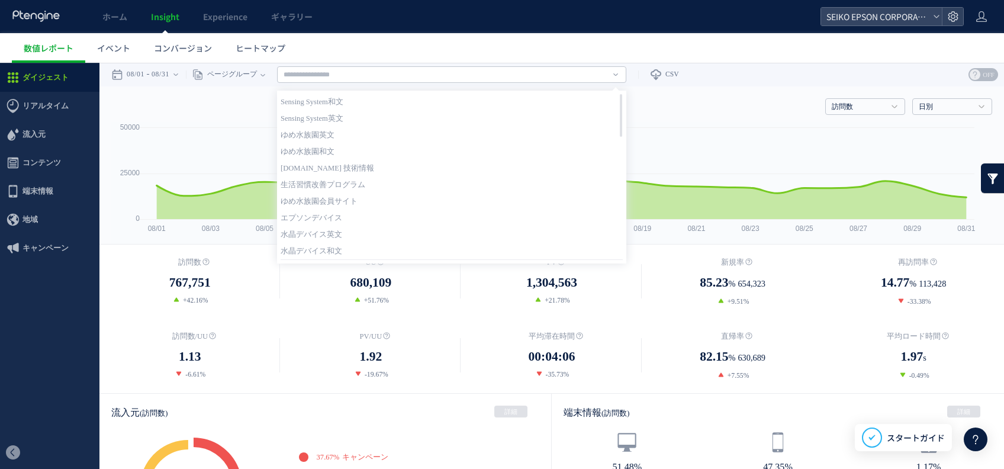
click at [231, 312] on div "訪問数 767,751 +42.16% UU %" at bounding box center [551, 318] width 904 height 149
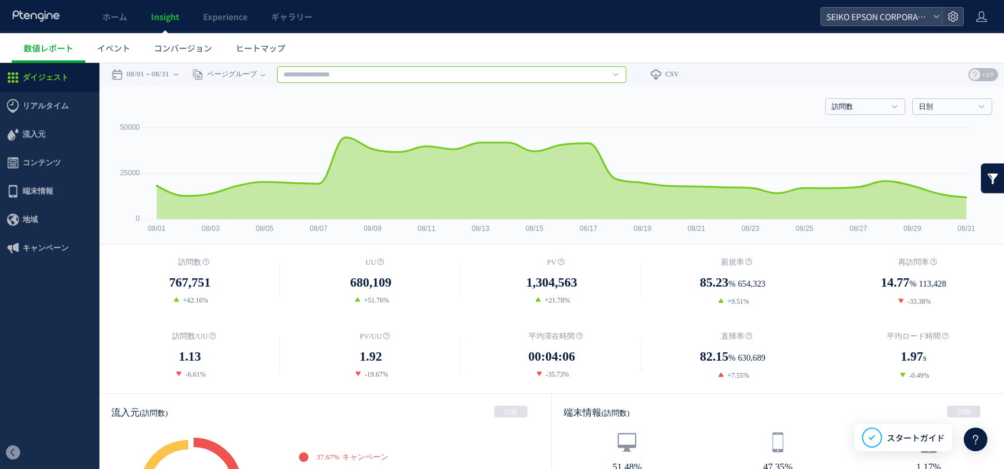
click at [601, 81] on input "text" at bounding box center [451, 74] width 349 height 17
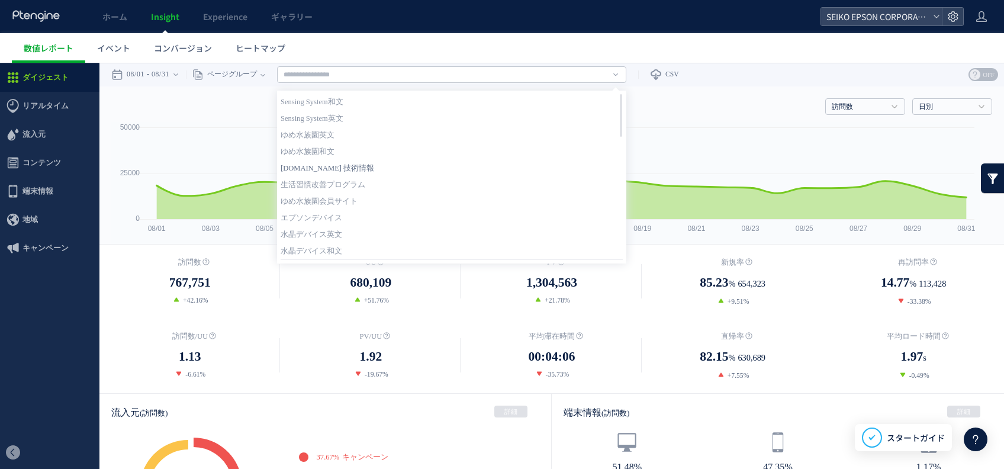
click at [417, 166] on link "[DOMAIN_NAME] 技術情報" at bounding box center [451, 167] width 342 height 15
type input "**********"
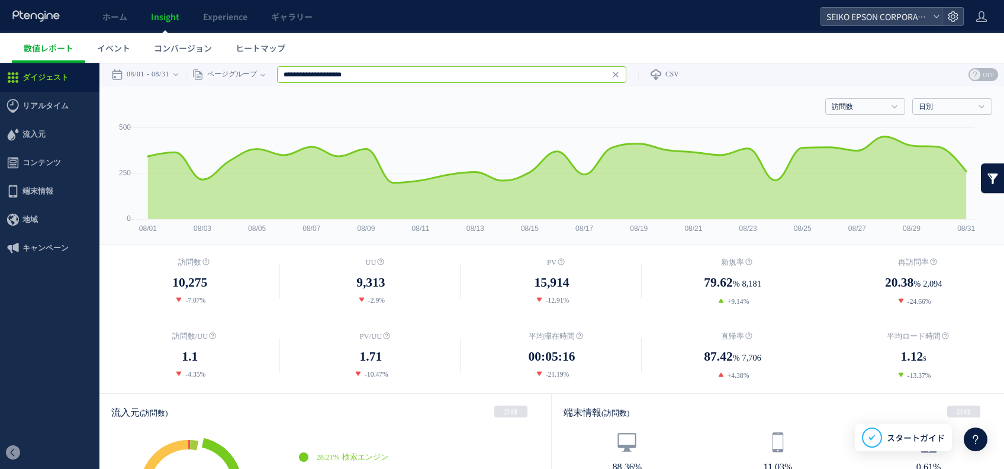
click at [403, 73] on input "**********" at bounding box center [451, 74] width 349 height 17
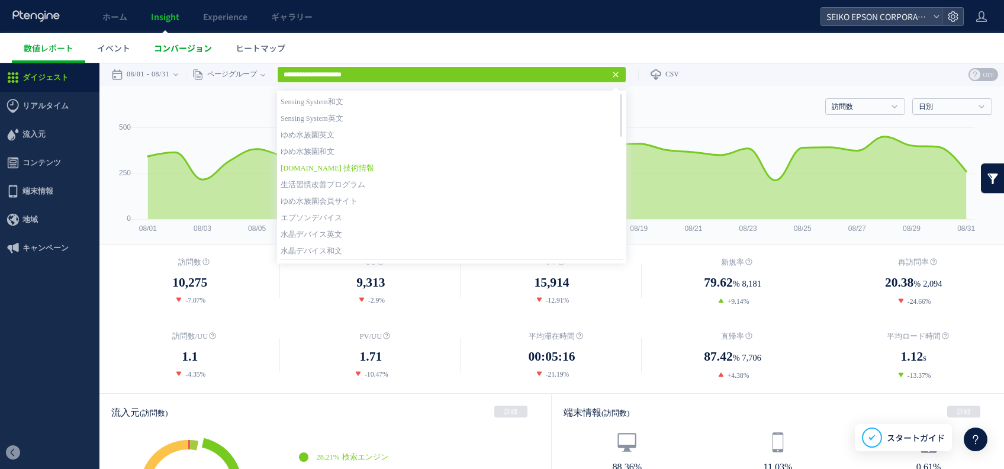
click at [217, 62] on link "コンバージョン" at bounding box center [183, 48] width 82 height 30
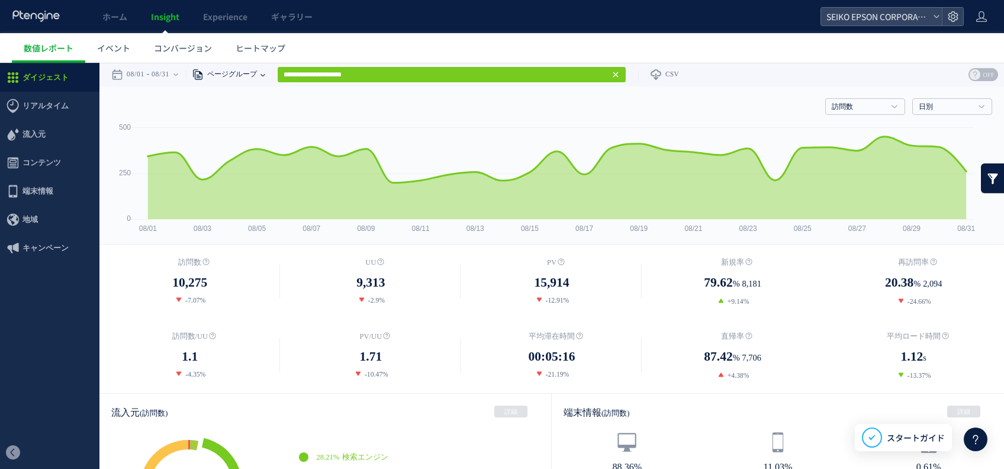
click at [217, 73] on span "ページグループ" at bounding box center [230, 75] width 53 height 24
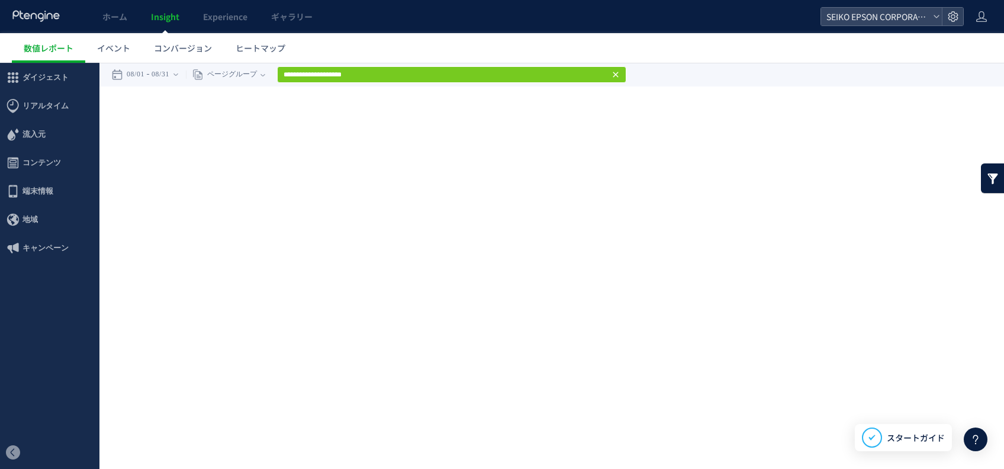
click at [620, 71] on icon at bounding box center [615, 74] width 9 height 9
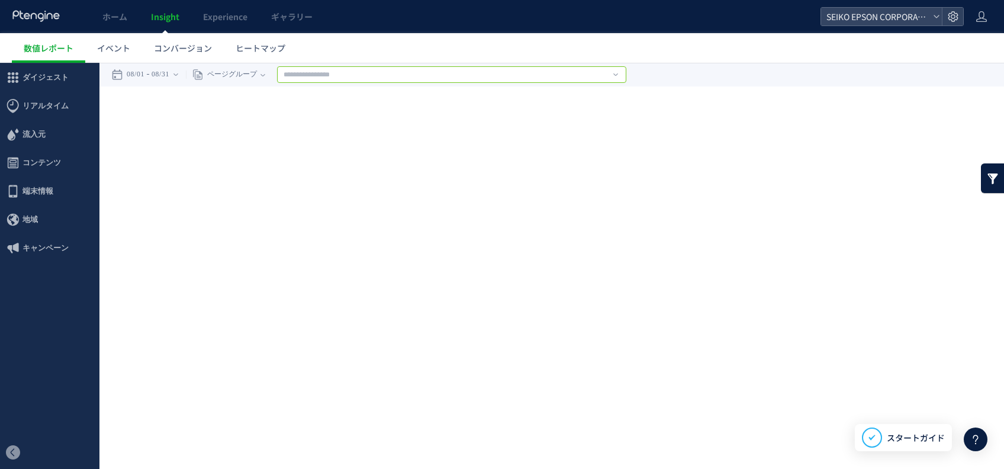
click at [620, 75] on input "text" at bounding box center [451, 74] width 349 height 17
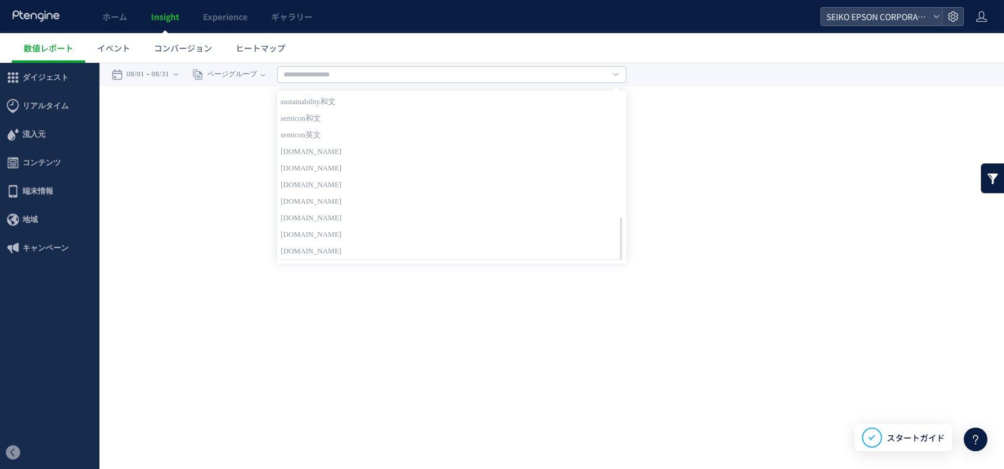
drag, startPoint x: 194, startPoint y: 256, endPoint x: 230, endPoint y: 198, distance: 68.0
click at [194, 255] on div "戻る デフォルト設定では本日のデータを表示しています。 カレンダーでご覧になりたい期間を指定することができます。 08/01 08/31 今日 昨日 先週 先…" at bounding box center [551, 169] width 904 height 213
